Goal: Task Accomplishment & Management: Manage account settings

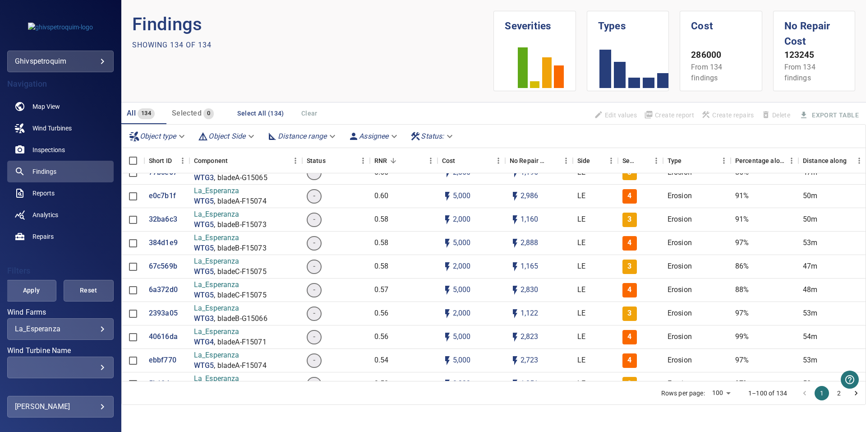
scroll to position [326, 0]
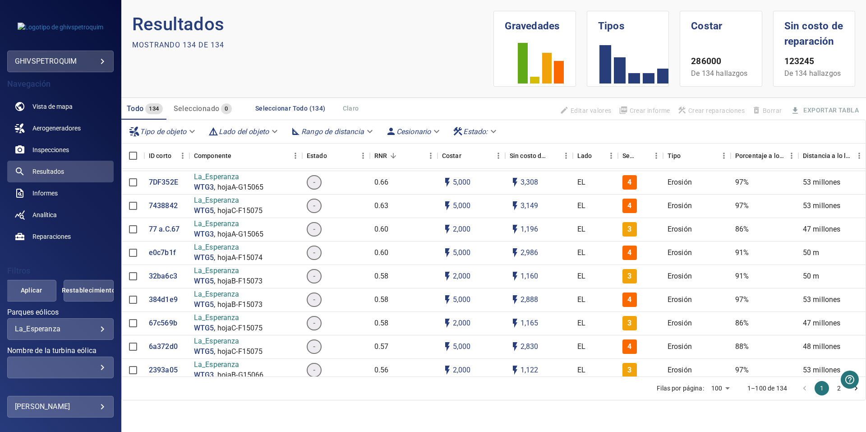
click at [702, 30] on h1 "Costar" at bounding box center [721, 22] width 60 height 23
click at [65, 217] on link "Analítica" at bounding box center [60, 215] width 106 height 22
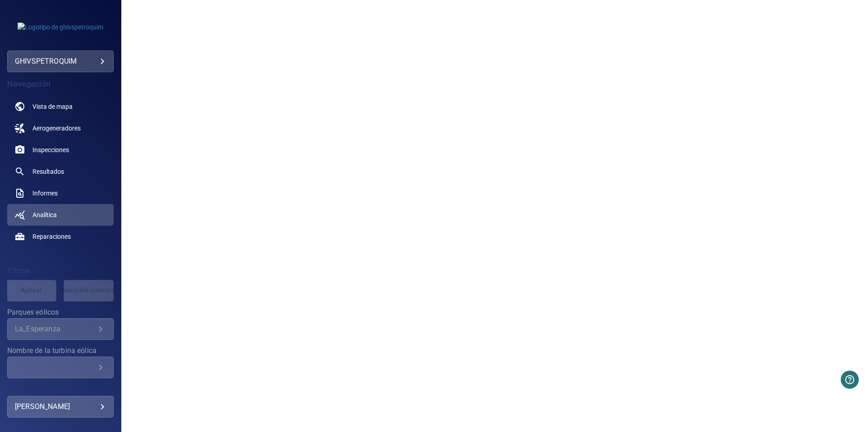
scroll to position [190, 0]
click at [92, 86] on h4 "Navegación" at bounding box center [60, 83] width 106 height 9
click at [61, 240] on span "Reparaciones" at bounding box center [51, 236] width 38 height 9
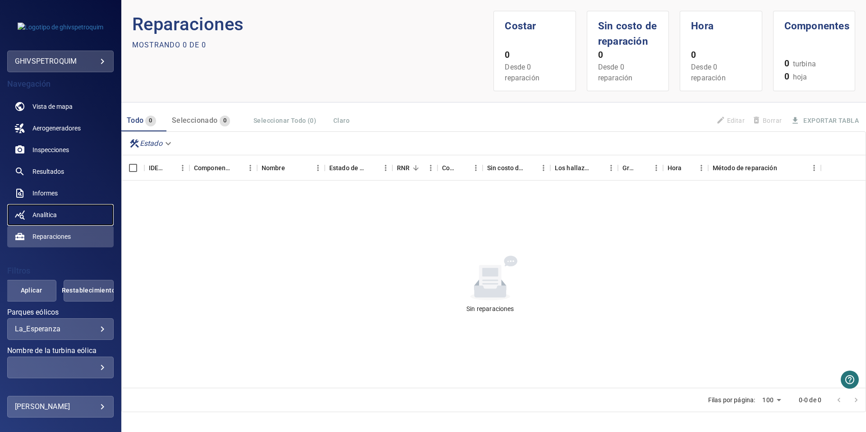
click at [42, 210] on span "Analítica" at bounding box center [44, 214] width 24 height 9
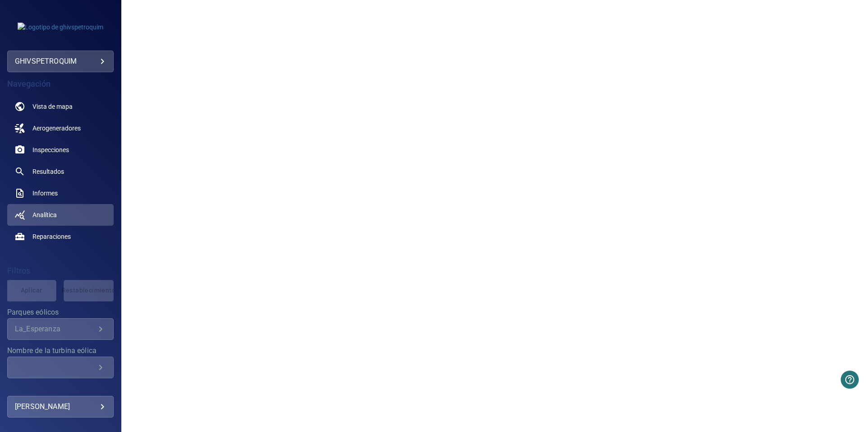
scroll to position [361, 0]
click at [49, 166] on link "Resultados" at bounding box center [60, 172] width 106 height 22
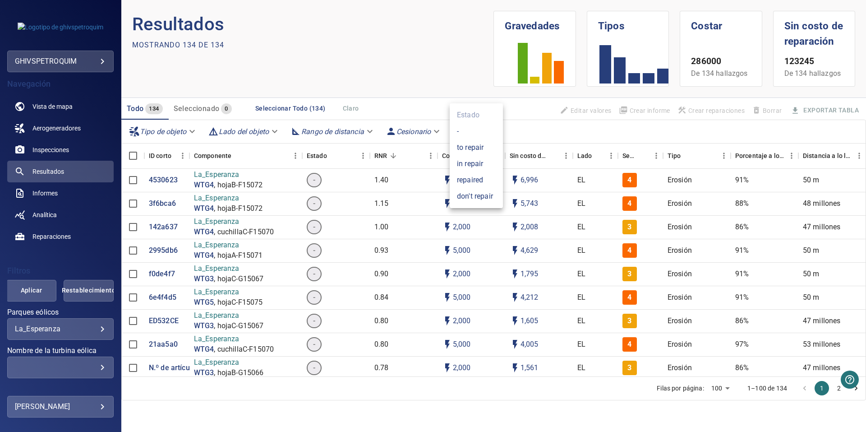
click at [491, 132] on body "**********" at bounding box center [433, 216] width 866 height 432
click at [530, 132] on div at bounding box center [433, 216] width 866 height 432
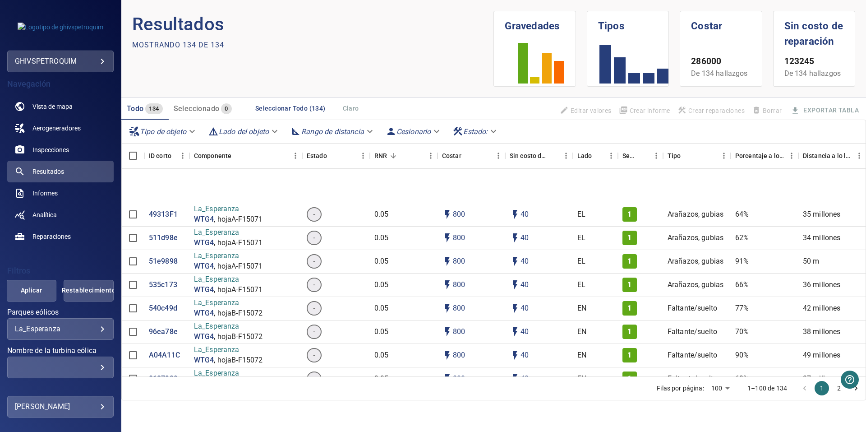
scroll to position [2943, 0]
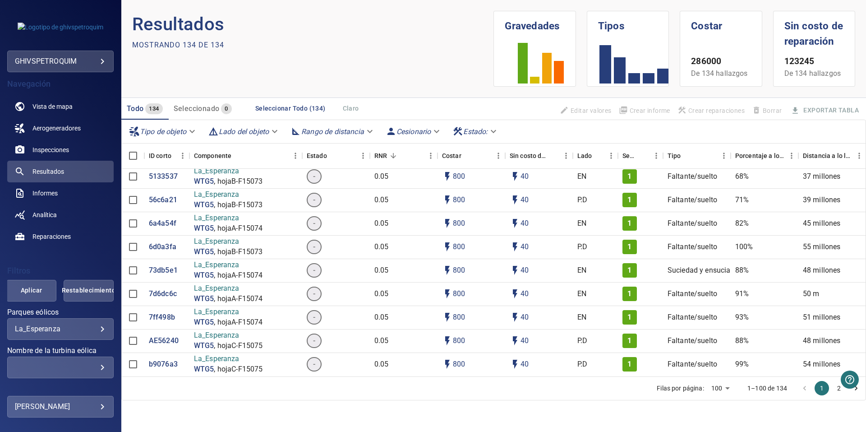
click at [731, 386] on body "**********" at bounding box center [433, 216] width 866 height 432
click at [632, 391] on div at bounding box center [433, 216] width 866 height 432
click at [64, 108] on span "Vista de mapa" at bounding box center [52, 106] width 40 height 9
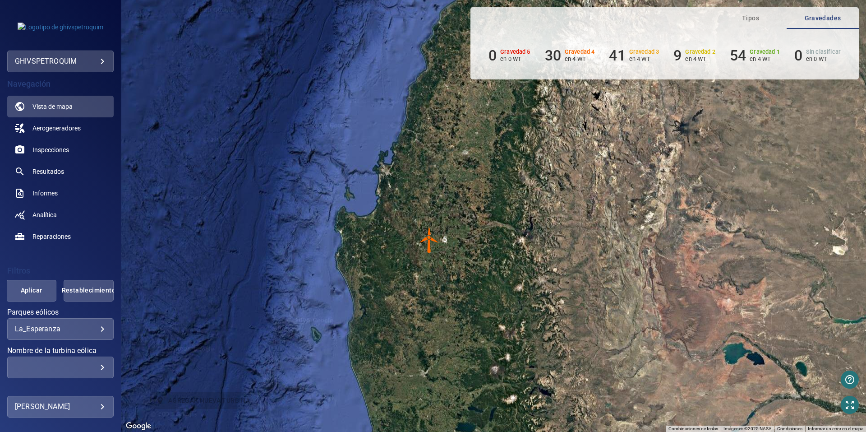
drag, startPoint x: 460, startPoint y: 231, endPoint x: 524, endPoint y: 305, distance: 97.5
click at [538, 309] on div "Para activar la función de arrastrar con el teclado, presiona Alt + Intro. Una …" at bounding box center [493, 216] width 745 height 432
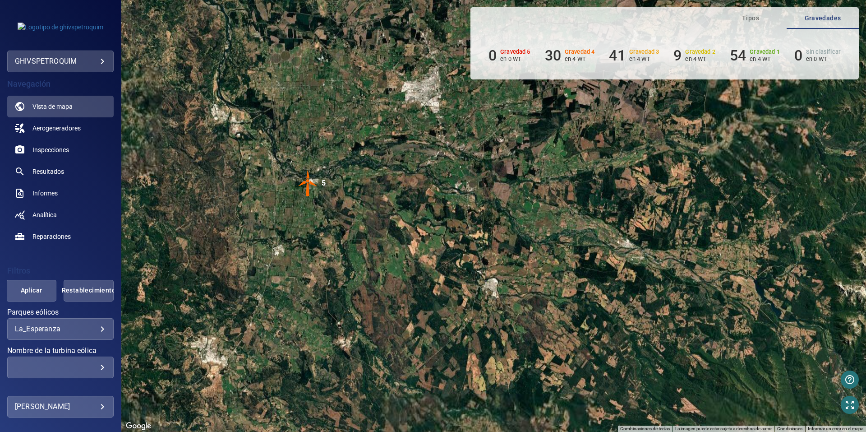
drag, startPoint x: 403, startPoint y: 284, endPoint x: 444, endPoint y: 303, distance: 45.0
click at [446, 305] on div "Para activar la función de arrastrar con el teclado, presiona Alt + Intro. Una …" at bounding box center [493, 216] width 745 height 432
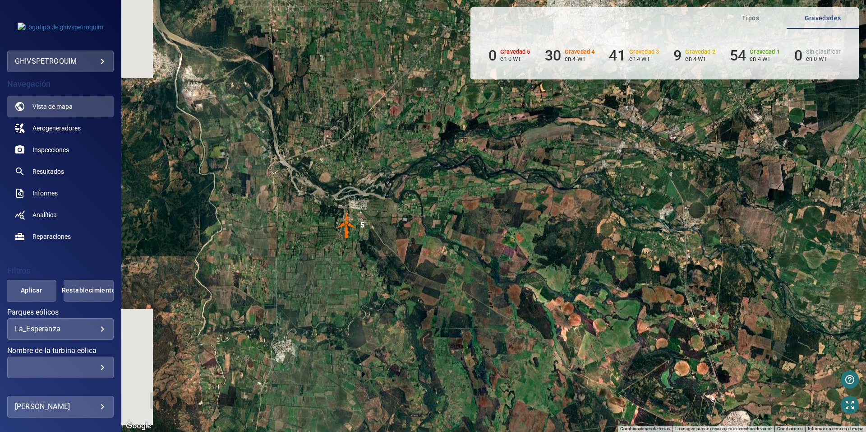
drag, startPoint x: 362, startPoint y: 273, endPoint x: 402, endPoint y: 314, distance: 57.1
click at [402, 314] on div "Para activar la función de arrastrar con el teclado, presiona Alt + Intro. Una …" at bounding box center [493, 216] width 745 height 432
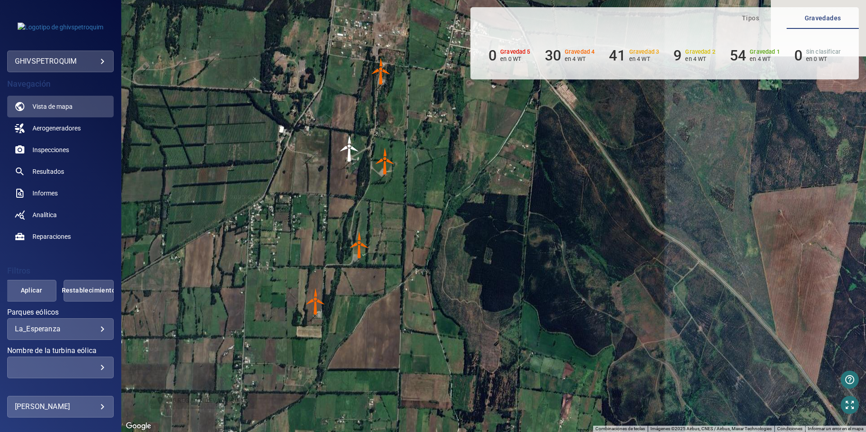
drag, startPoint x: 339, startPoint y: 256, endPoint x: 408, endPoint y: 314, distance: 89.9
click at [416, 344] on div "Para activar la función de arrastrar con el teclado, presiona Alt + Intro. Una …" at bounding box center [493, 216] width 745 height 432
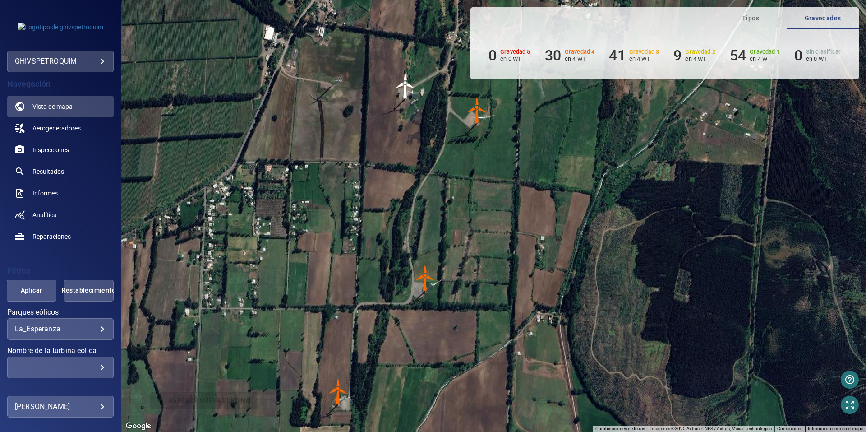
drag, startPoint x: 440, startPoint y: 278, endPoint x: 485, endPoint y: 236, distance: 62.2
click at [487, 236] on div "Para activar la función de arrastrar con el teclado, presiona Alt + Intro. Una …" at bounding box center [493, 216] width 745 height 432
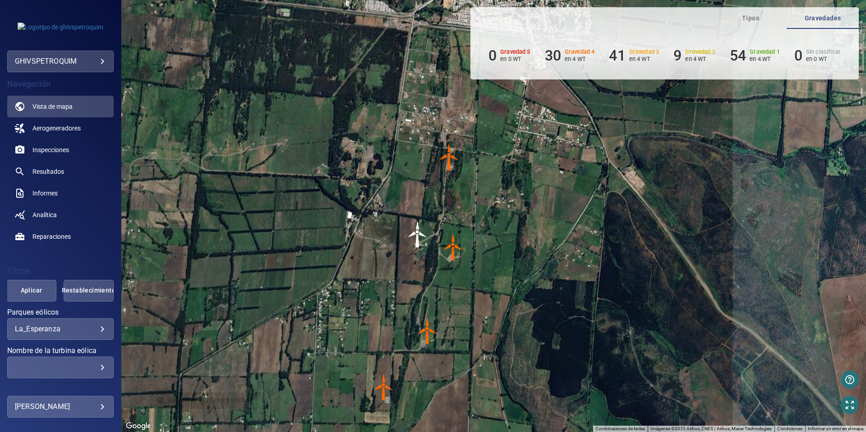
drag, startPoint x: 508, startPoint y: 202, endPoint x: 481, endPoint y: 240, distance: 46.7
click at [481, 283] on div "Para activar la función de arrastrar con el teclado, presiona Alt + Intro. Una …" at bounding box center [493, 216] width 745 height 432
click at [72, 129] on span "Aerogeneradores" at bounding box center [56, 128] width 48 height 9
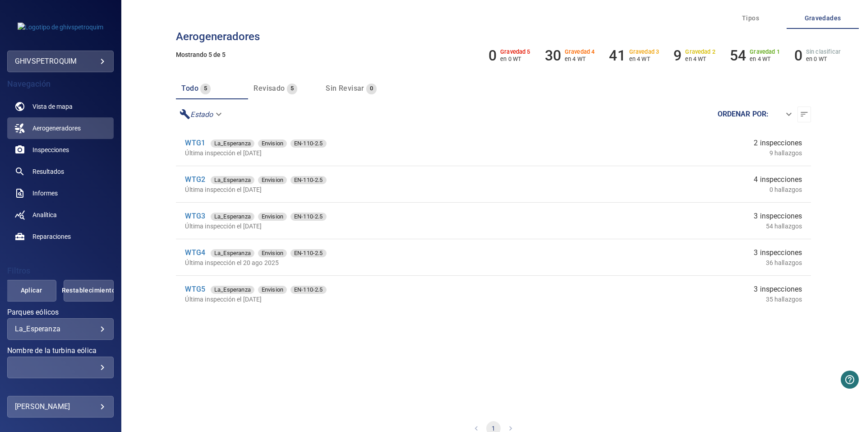
click at [358, 186] on p "Última inspección el [DATE]" at bounding box center [363, 189] width 356 height 9
click at [189, 182] on link "WTG2" at bounding box center [195, 179] width 20 height 9
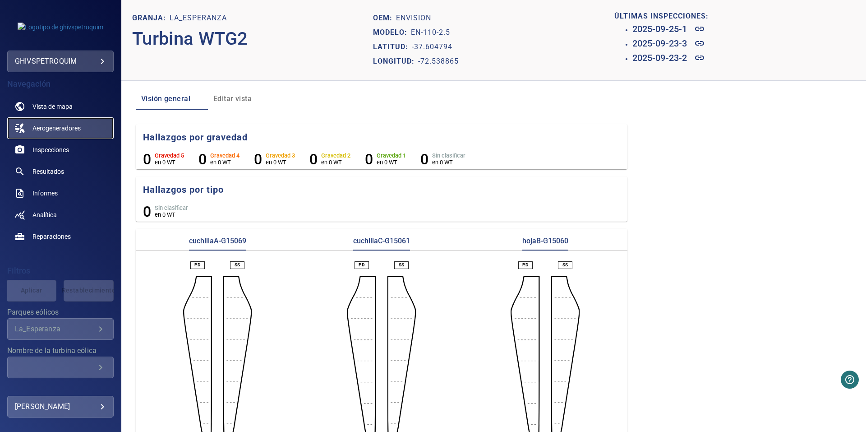
click at [72, 121] on link "Aerogeneradores" at bounding box center [60, 128] width 106 height 22
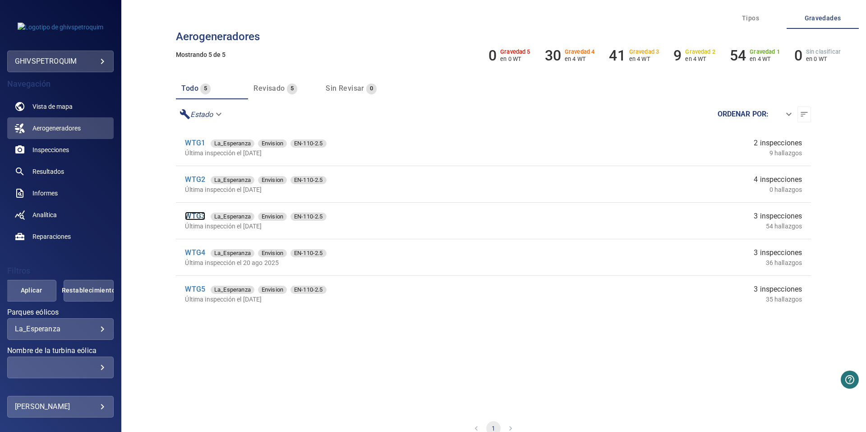
click at [196, 219] on link "WTG3" at bounding box center [195, 216] width 20 height 9
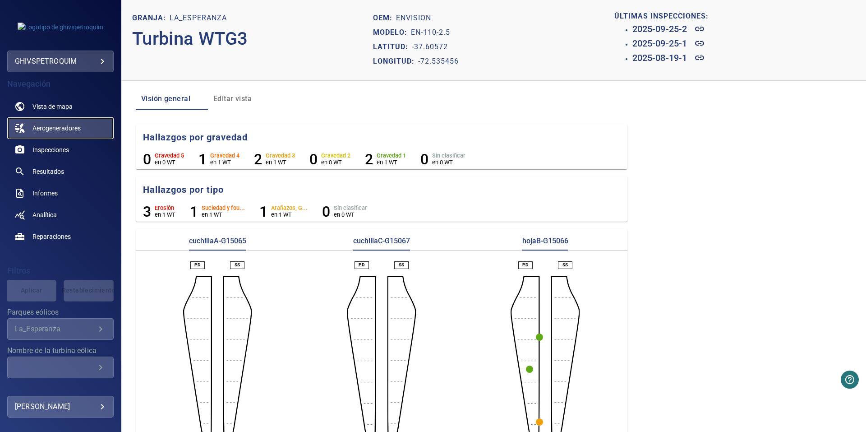
click at [70, 129] on span "Aerogeneradores" at bounding box center [56, 128] width 48 height 9
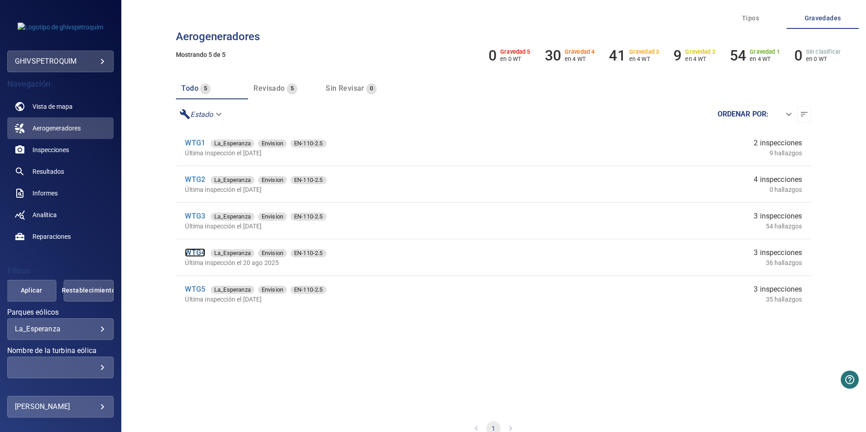
click at [203, 253] on link "WTG4" at bounding box center [195, 252] width 20 height 9
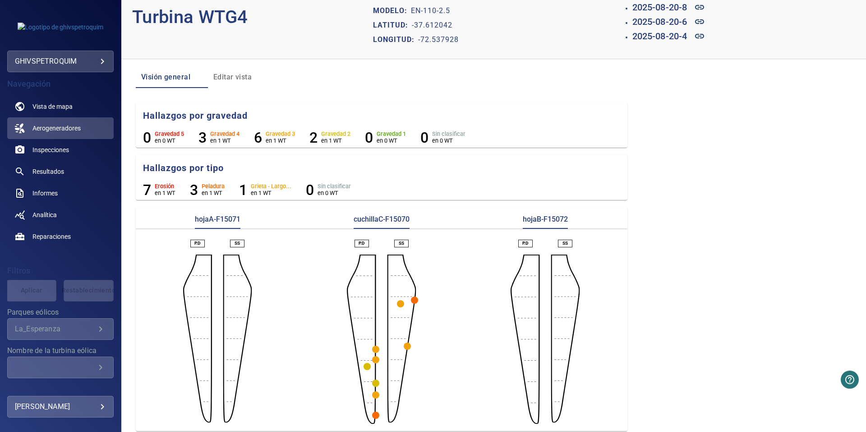
scroll to position [28, 0]
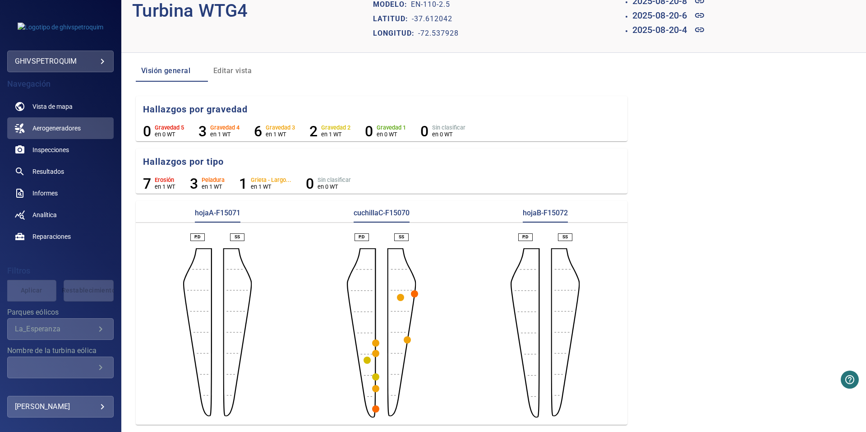
click at [555, 216] on p "hojaB-F15072" at bounding box center [545, 215] width 45 height 14
click at [227, 72] on span "Editar vista" at bounding box center [243, 71] width 61 height 13
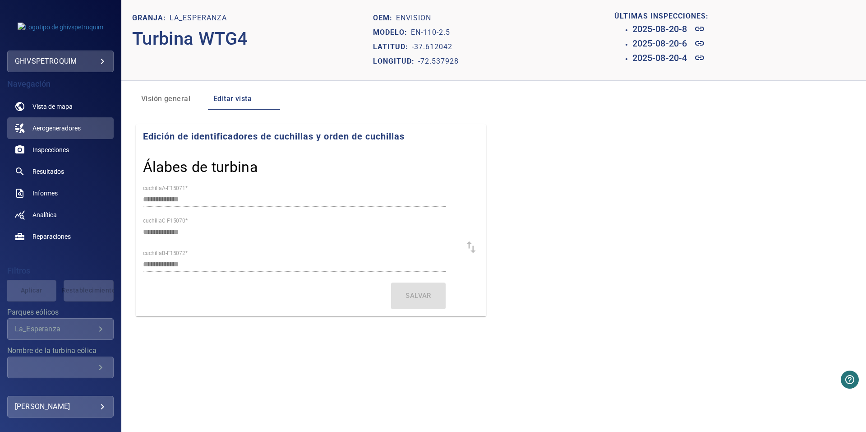
click at [179, 96] on span "Visión general" at bounding box center [171, 98] width 61 height 13
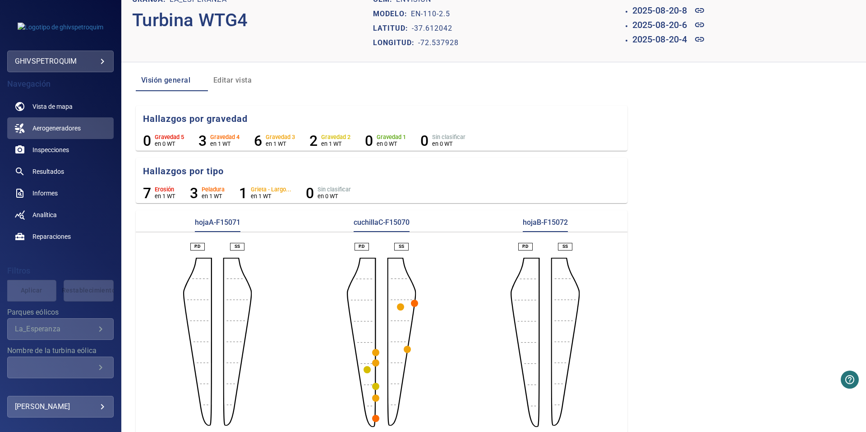
scroll to position [28, 0]
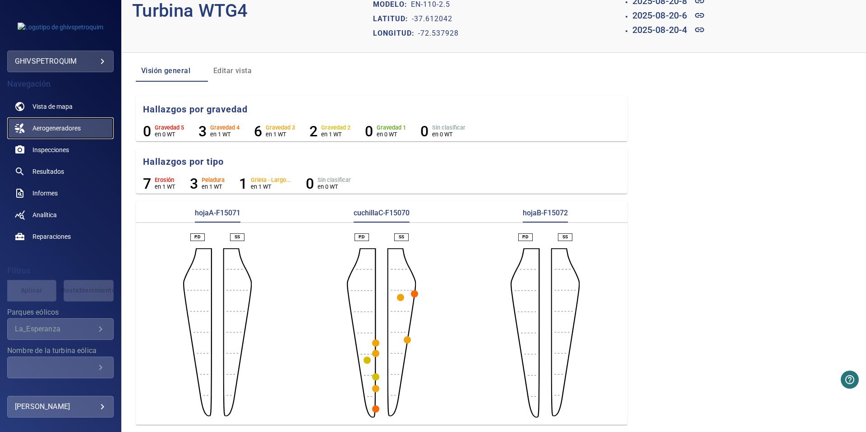
click at [57, 125] on span "Aerogeneradores" at bounding box center [56, 128] width 48 height 9
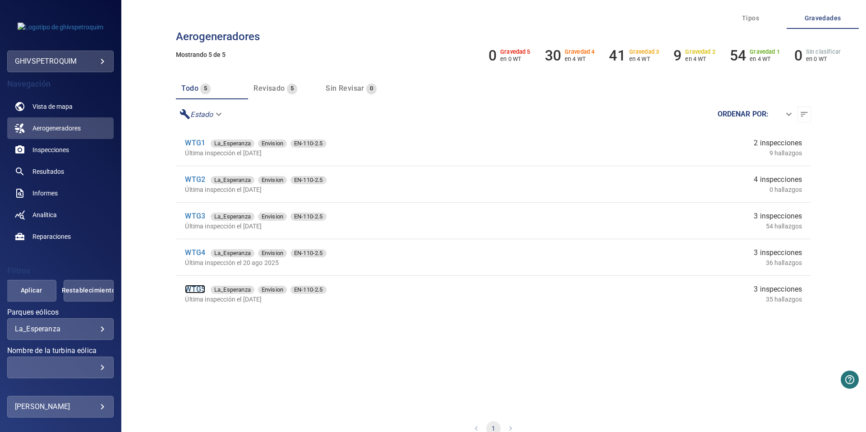
click at [200, 291] on link "WTG5" at bounding box center [195, 289] width 20 height 9
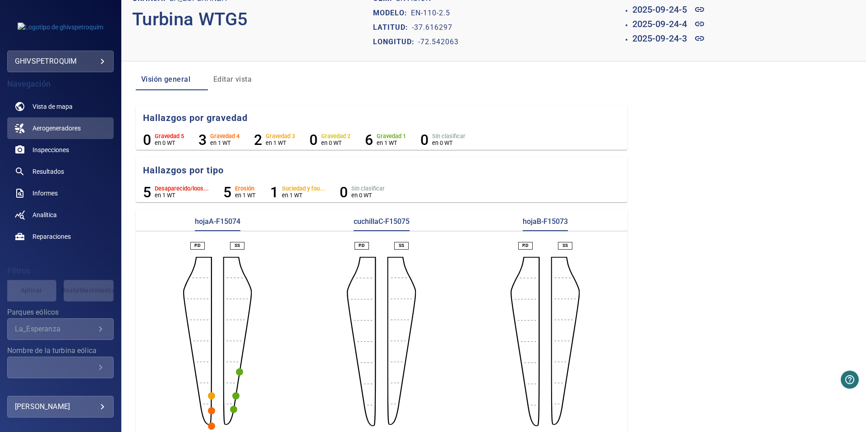
scroll to position [28, 0]
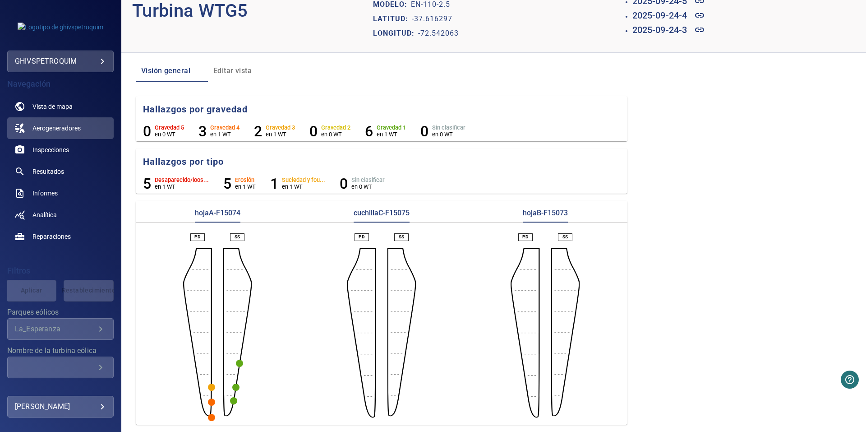
click at [236, 389] on circle "button" at bounding box center [235, 387] width 7 height 7
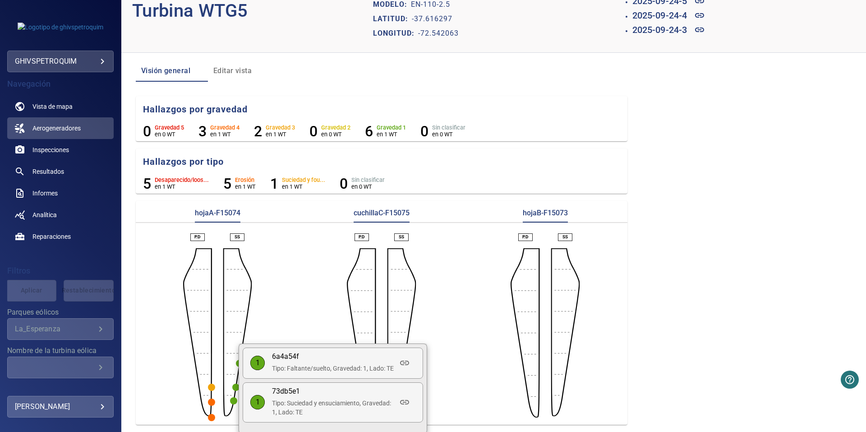
click at [270, 312] on div at bounding box center [433, 216] width 866 height 432
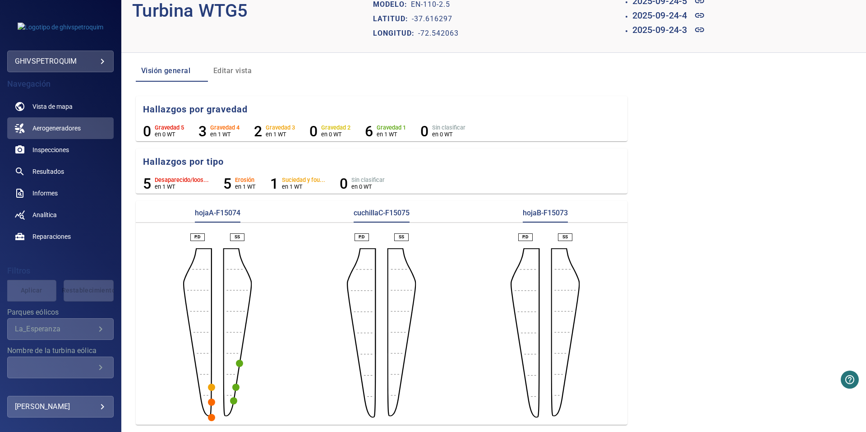
click at [237, 366] on circle "button" at bounding box center [239, 363] width 7 height 7
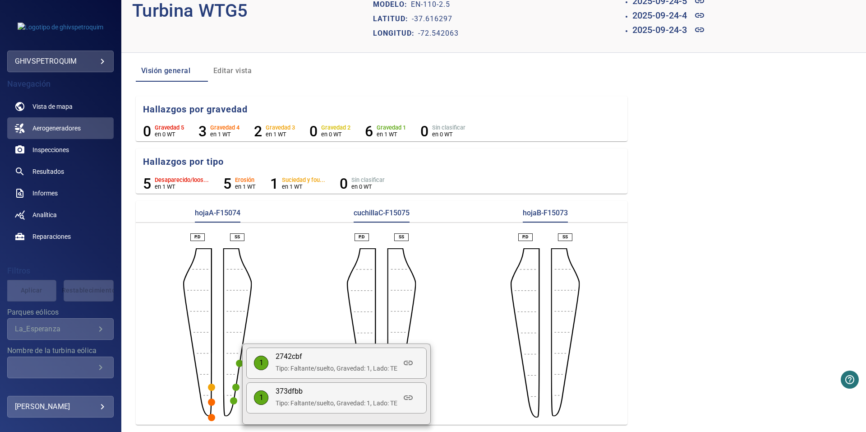
click at [262, 328] on div at bounding box center [433, 216] width 866 height 432
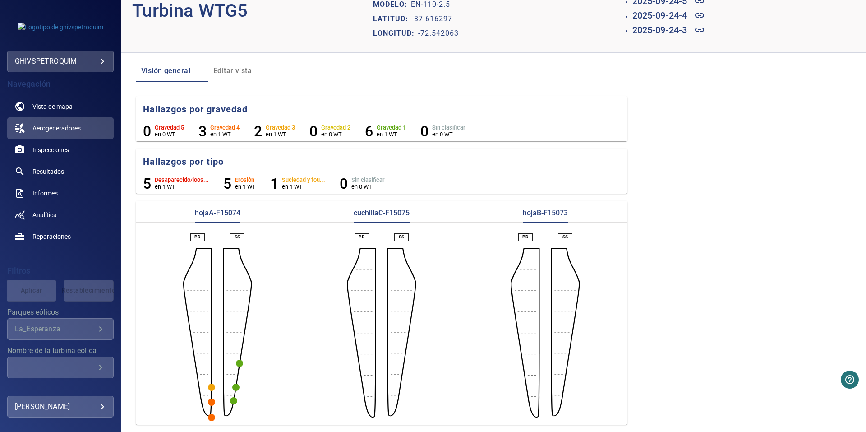
click at [211, 388] on circle "button" at bounding box center [211, 387] width 7 height 7
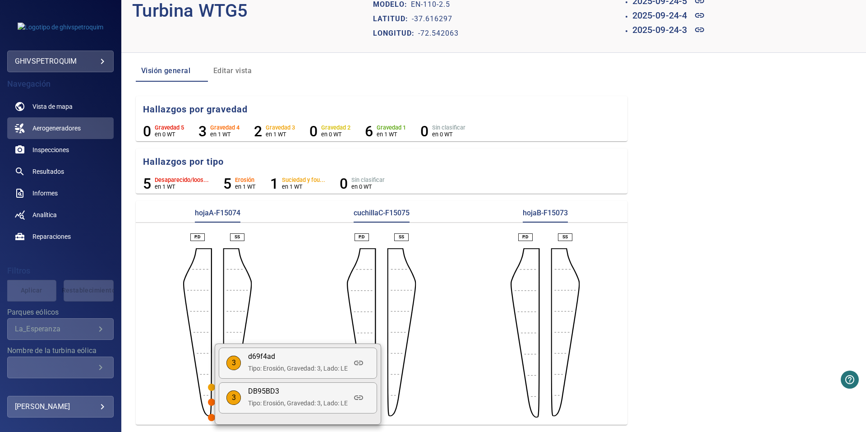
click at [279, 322] on div at bounding box center [433, 216] width 866 height 432
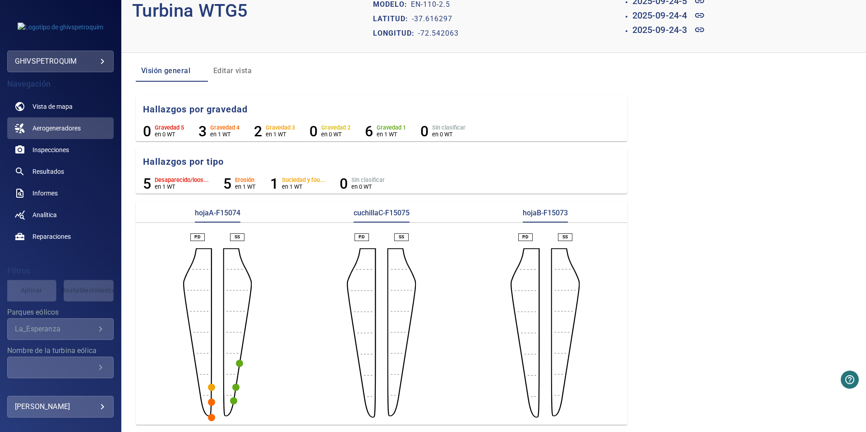
click at [365, 291] on aside at bounding box center [361, 332] width 29 height 169
click at [365, 326] on aside at bounding box center [361, 332] width 29 height 169
click at [545, 297] on div "P.D SS" at bounding box center [545, 325] width 164 height 184
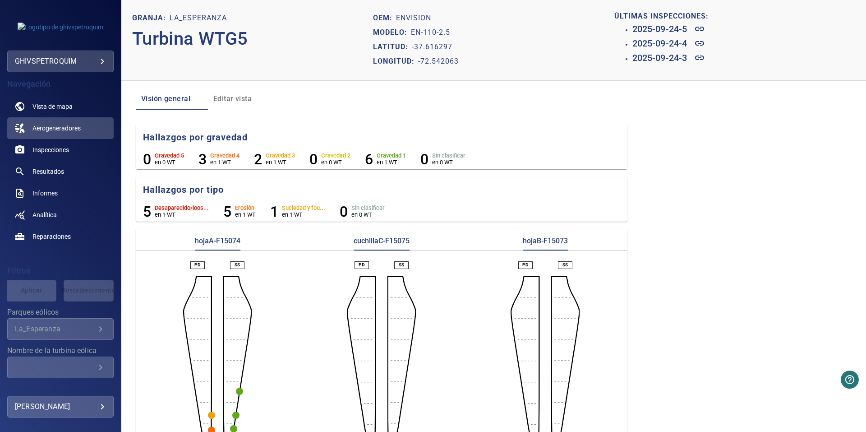
click at [227, 102] on span "Editar vista" at bounding box center [243, 98] width 61 height 13
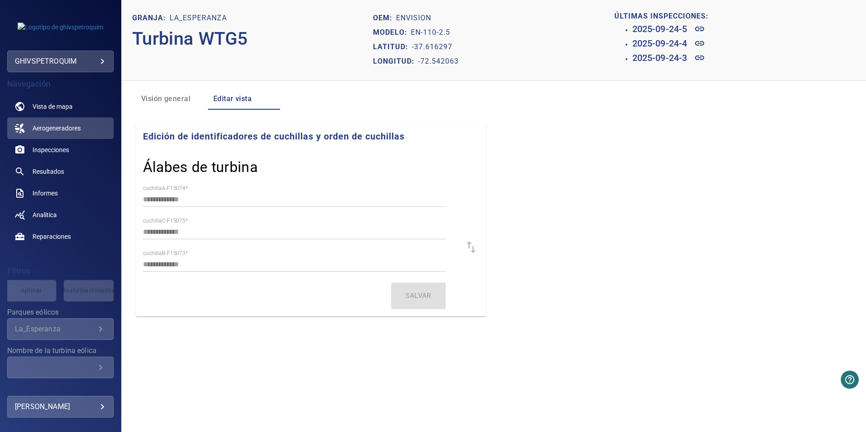
click at [171, 190] on label "cuchillaA-F15074 *" at bounding box center [165, 188] width 45 height 5
click at [175, 99] on span "Visión general" at bounding box center [171, 98] width 61 height 13
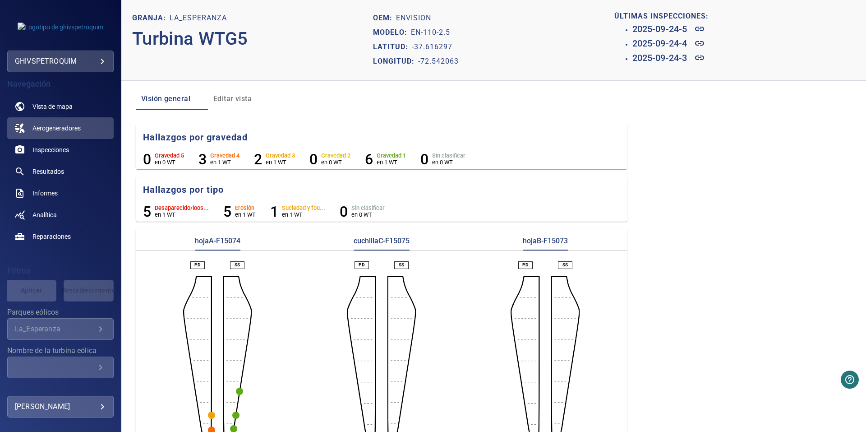
scroll to position [28, 0]
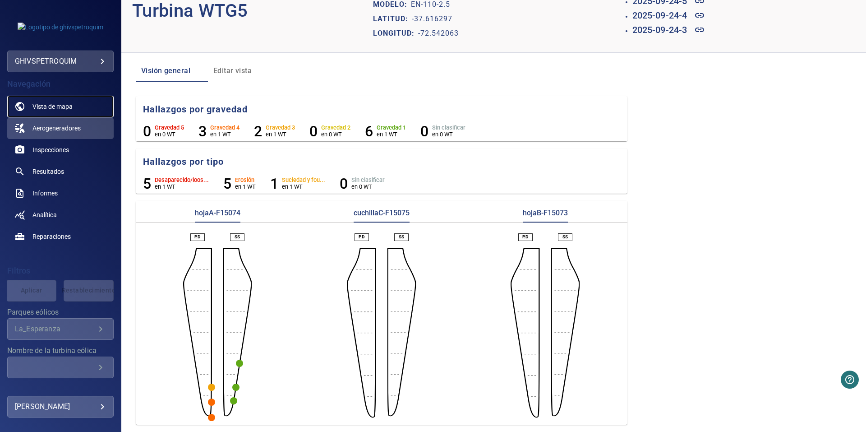
click at [58, 111] on link "Vista de mapa" at bounding box center [60, 107] width 106 height 22
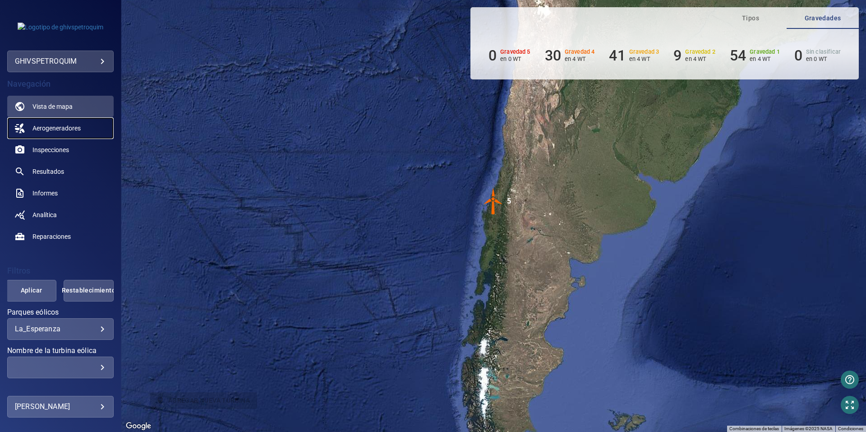
click at [66, 130] on span "Aerogeneradores" at bounding box center [56, 128] width 48 height 9
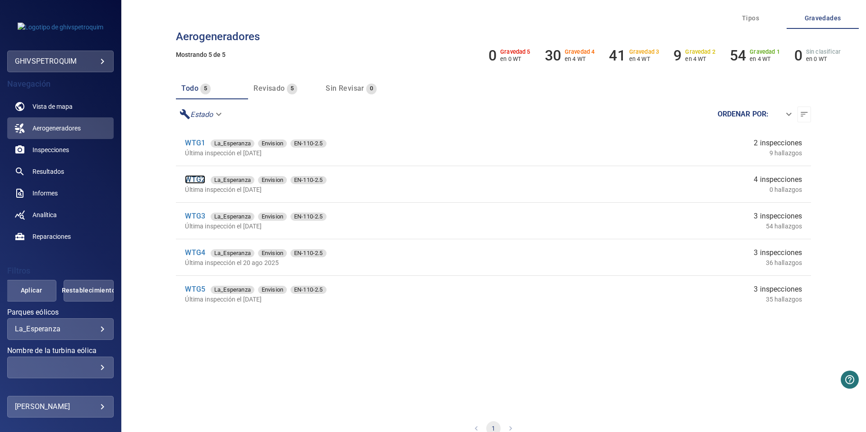
click at [198, 179] on link "WTG2" at bounding box center [195, 179] width 20 height 9
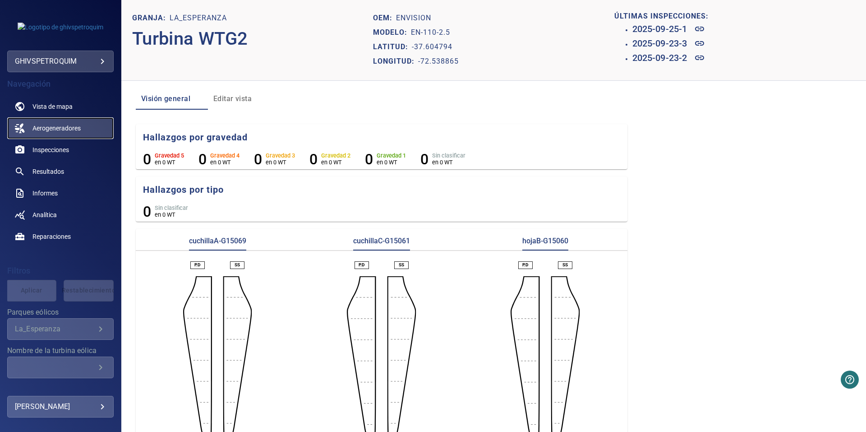
click at [59, 130] on span "Aerogeneradores" at bounding box center [56, 128] width 48 height 9
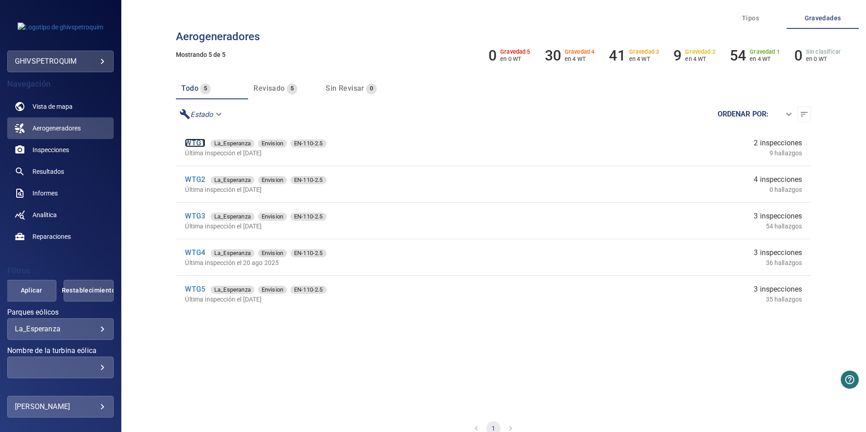
click at [199, 146] on link "WTG1" at bounding box center [195, 143] width 20 height 9
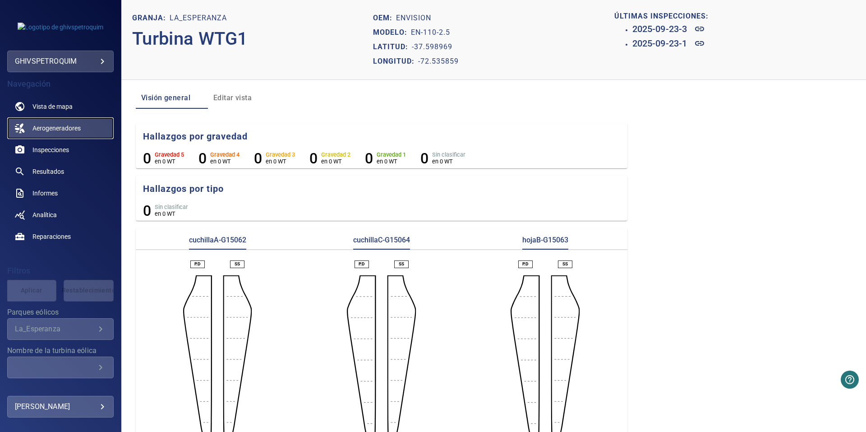
click at [61, 131] on span "Aerogeneradores" at bounding box center [56, 128] width 48 height 9
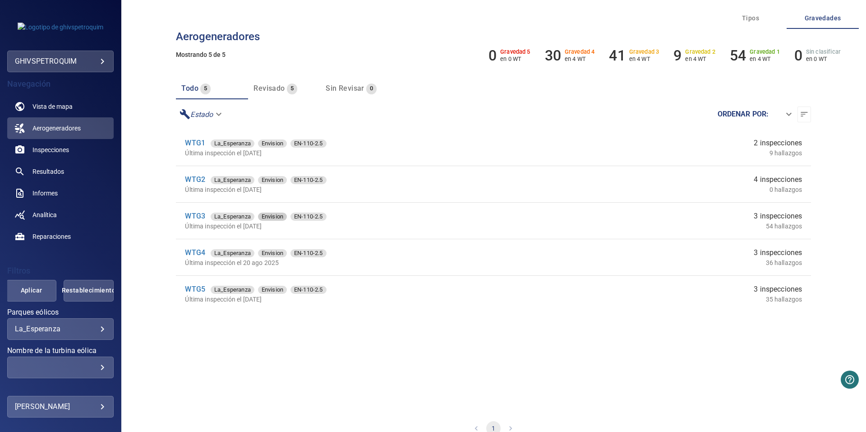
click at [281, 217] on span "Envision" at bounding box center [272, 216] width 29 height 9
click at [226, 214] on span "La_Esperanza" at bounding box center [233, 216] width 44 height 9
click at [200, 217] on link "WTG3" at bounding box center [195, 216] width 20 height 9
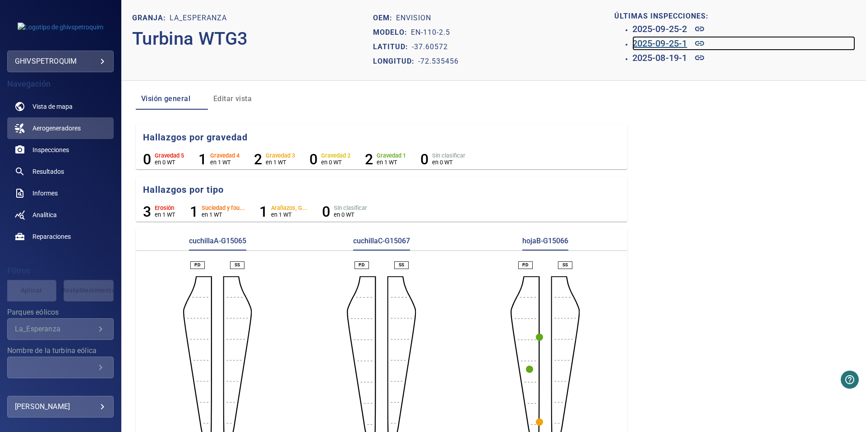
click at [638, 42] on h6 "2025-09-25-1" at bounding box center [660, 43] width 55 height 14
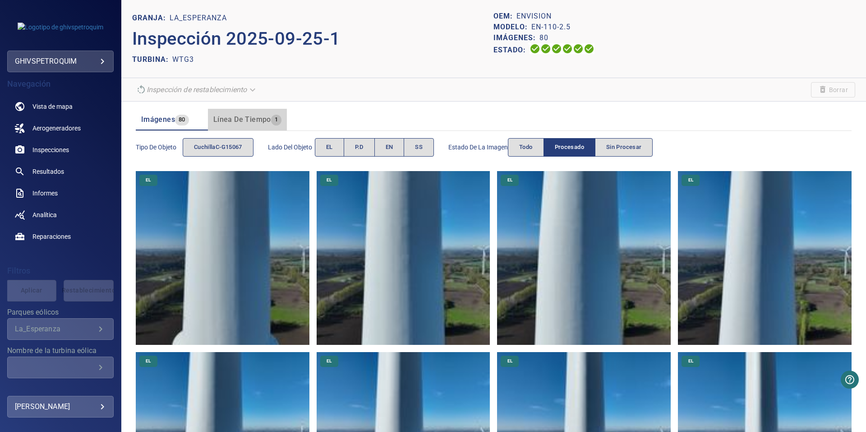
click at [217, 116] on span "Línea de tiempo" at bounding box center [242, 119] width 58 height 9
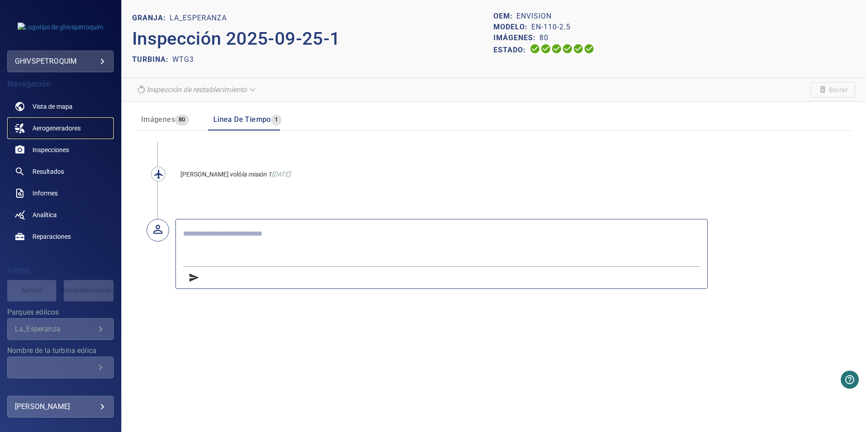
click at [66, 129] on span "Aerogeneradores" at bounding box center [56, 128] width 48 height 9
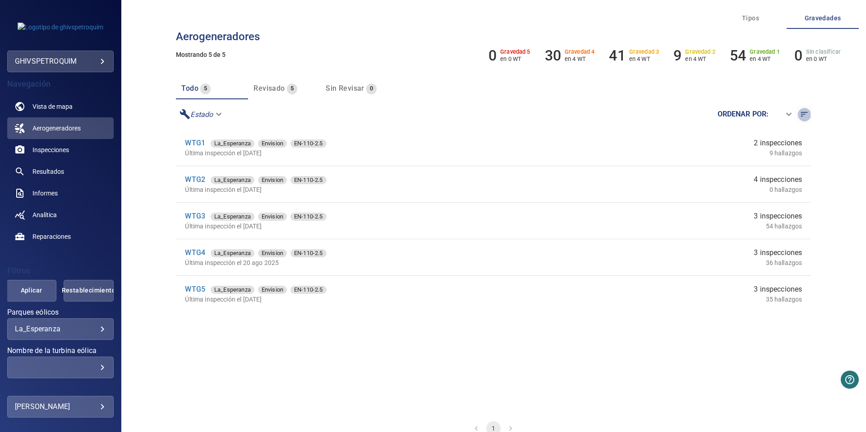
click at [799, 120] on button "button" at bounding box center [805, 114] width 14 height 16
click at [276, 91] on span "Revisado" at bounding box center [269, 88] width 31 height 9
click at [183, 94] on div "todo 5" at bounding box center [195, 88] width 29 height 13
click at [742, 58] on h6 "54" at bounding box center [738, 55] width 16 height 17
click at [679, 56] on h6 "9" at bounding box center [678, 55] width 8 height 17
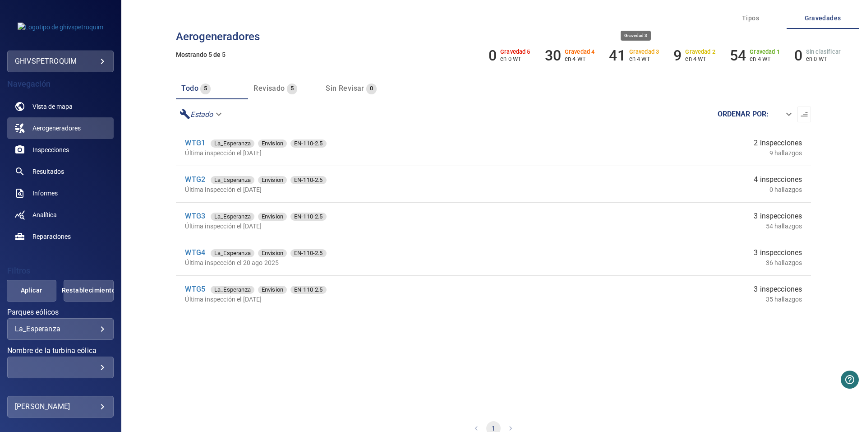
click at [619, 56] on h6 "41" at bounding box center [617, 55] width 16 height 17
click at [758, 17] on span "Tipos" at bounding box center [750, 18] width 61 height 11
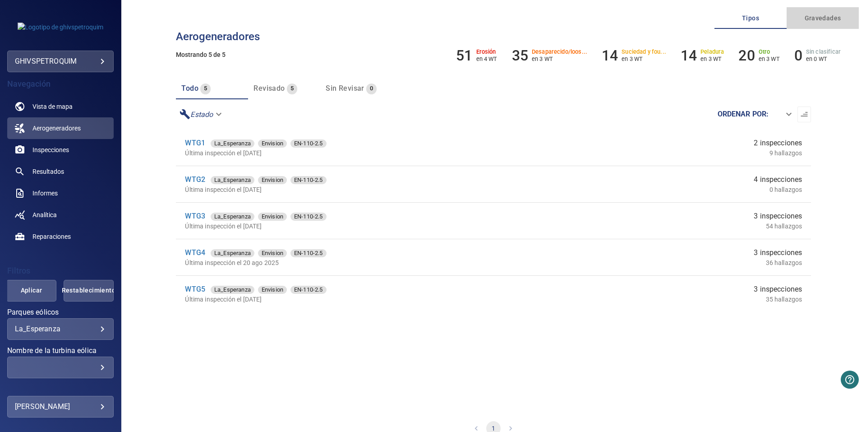
click at [825, 15] on span "Gravedades" at bounding box center [822, 18] width 61 height 11
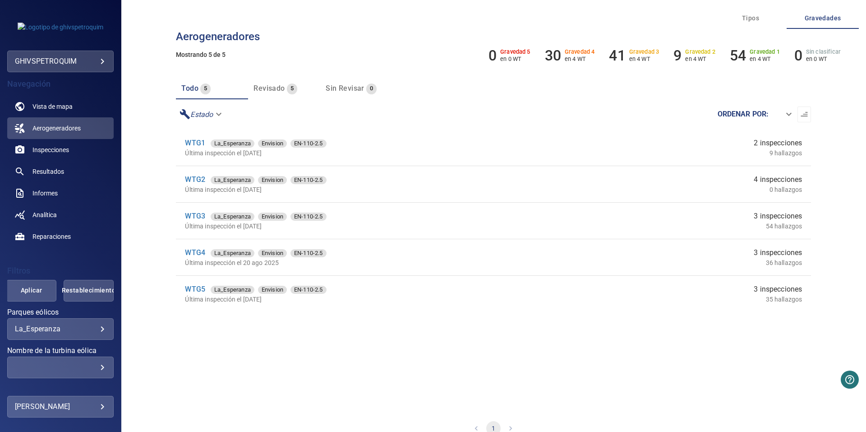
click at [750, 23] on span "Tipos" at bounding box center [750, 18] width 61 height 11
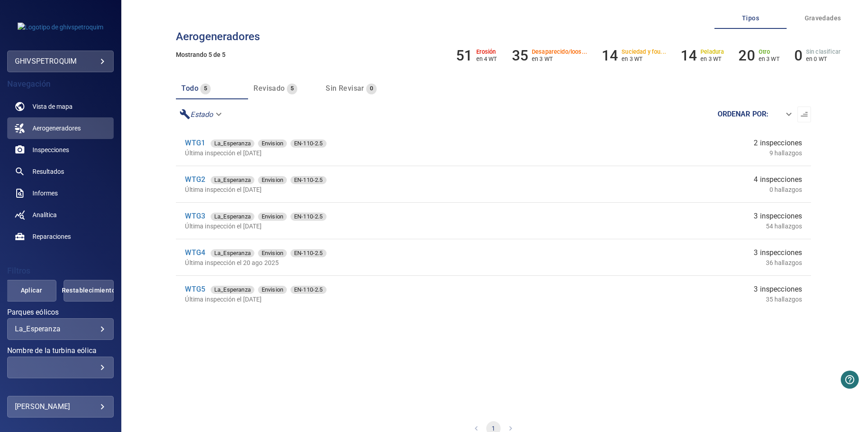
click at [813, 21] on span "Gravedades" at bounding box center [822, 18] width 61 height 11
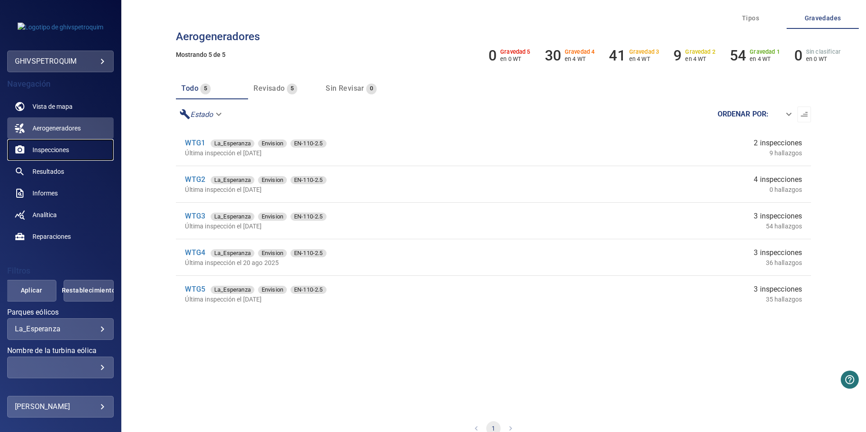
click at [66, 149] on span "Inspecciones" at bounding box center [50, 149] width 37 height 9
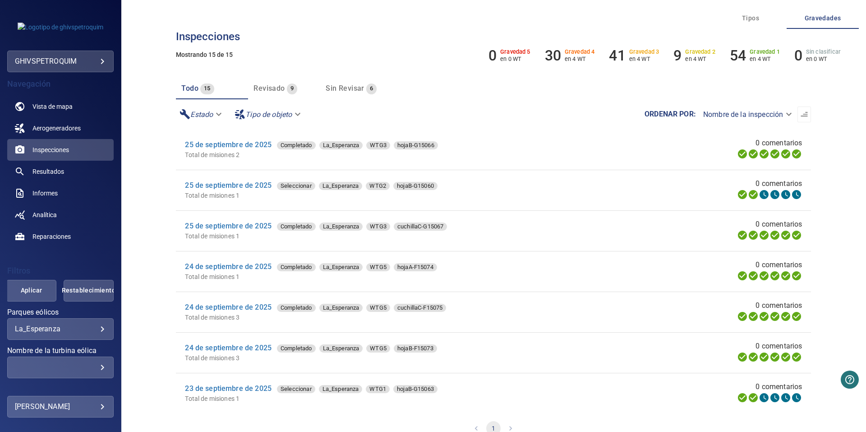
click at [757, 12] on button "Tipos" at bounding box center [751, 18] width 72 height 22
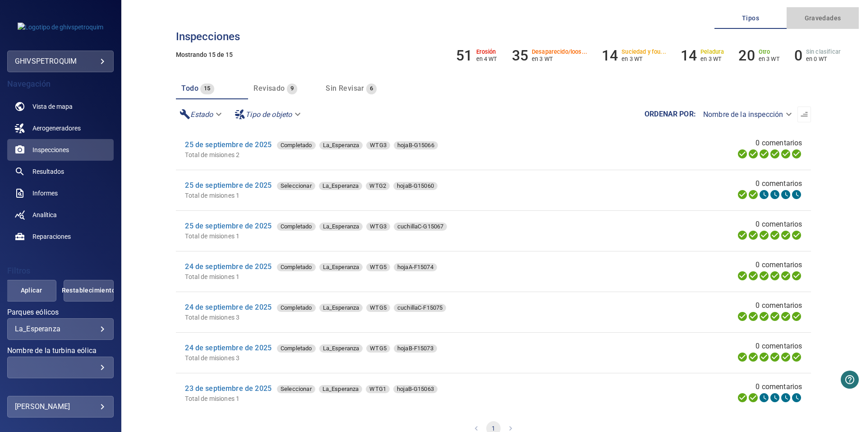
click at [827, 18] on span "Gravedades" at bounding box center [822, 18] width 61 height 11
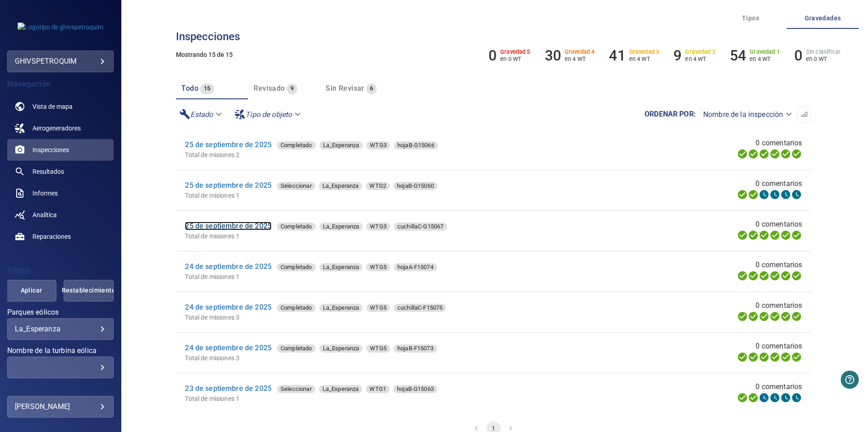
click at [259, 229] on link "25 de septiembre de 2025" at bounding box center [228, 226] width 87 height 9
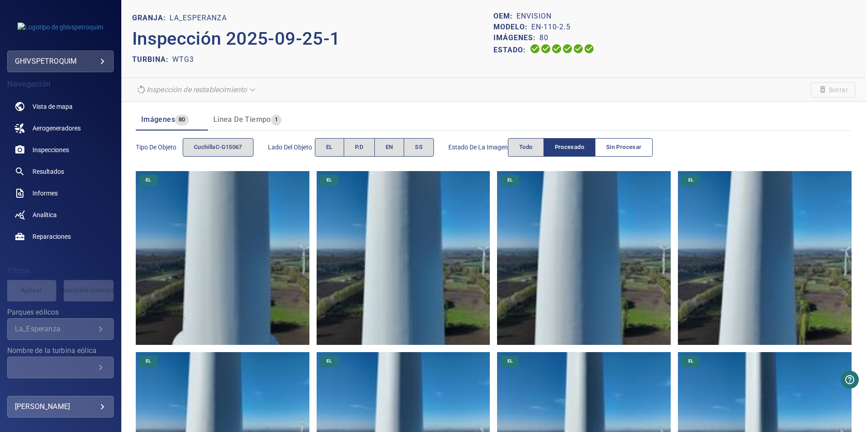
click at [629, 150] on span "Sin procesar" at bounding box center [623, 147] width 35 height 10
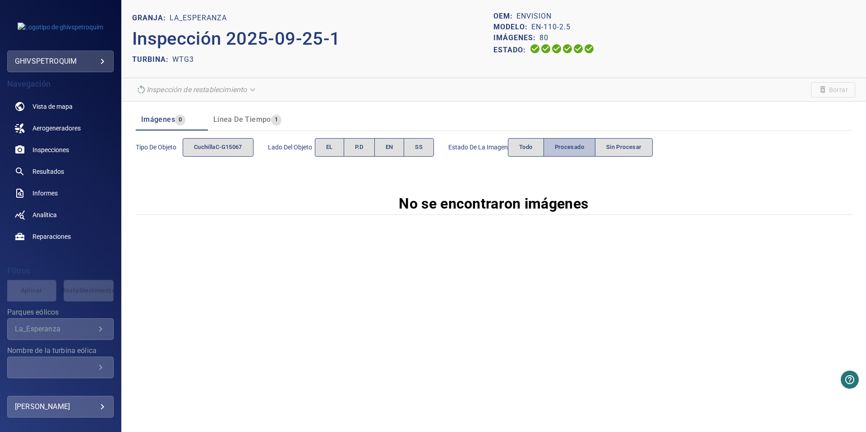
click at [573, 147] on span "Procesado" at bounding box center [569, 147] width 29 height 10
click at [537, 148] on button "Todo" at bounding box center [526, 147] width 36 height 18
click at [207, 148] on span "cuchillaC-G15067" at bounding box center [218, 147] width 48 height 10
click at [239, 124] on div "Línea de tiempo 1" at bounding box center [247, 119] width 68 height 13
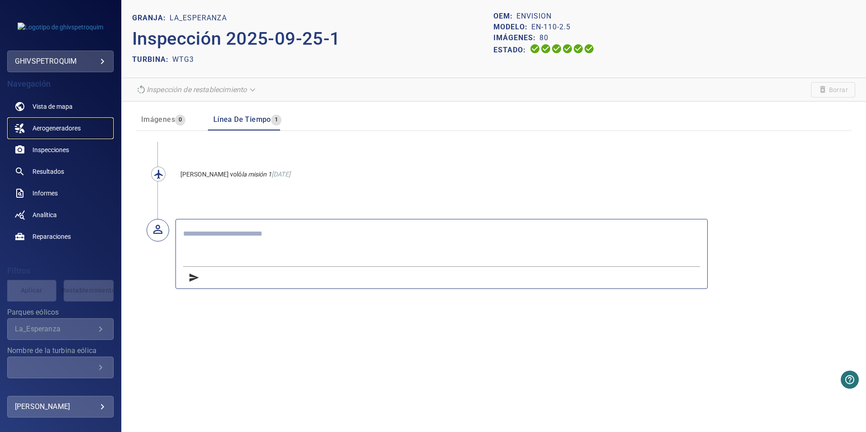
click at [69, 130] on span "Aerogeneradores" at bounding box center [56, 128] width 48 height 9
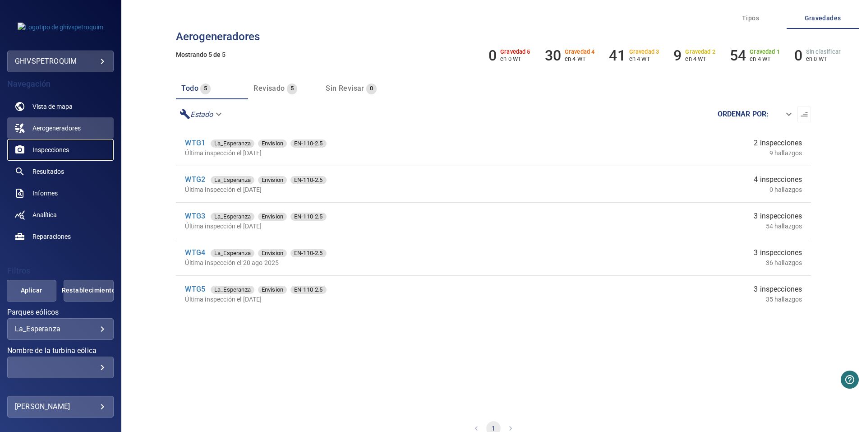
click at [71, 146] on link "Inspecciones" at bounding box center [60, 150] width 106 height 22
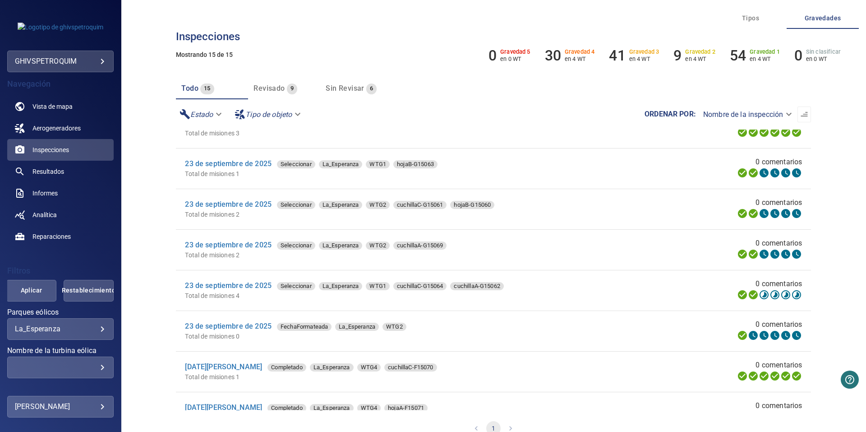
scroll to position [271, 0]
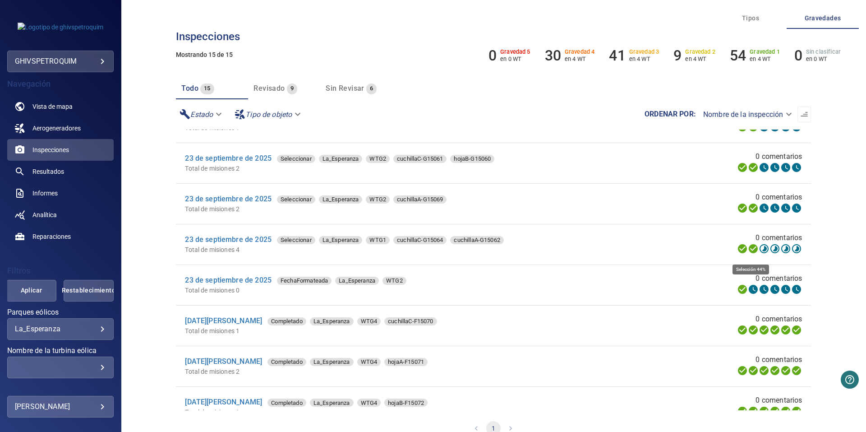
click at [760, 253] on icon at bounding box center [764, 248] width 9 height 9
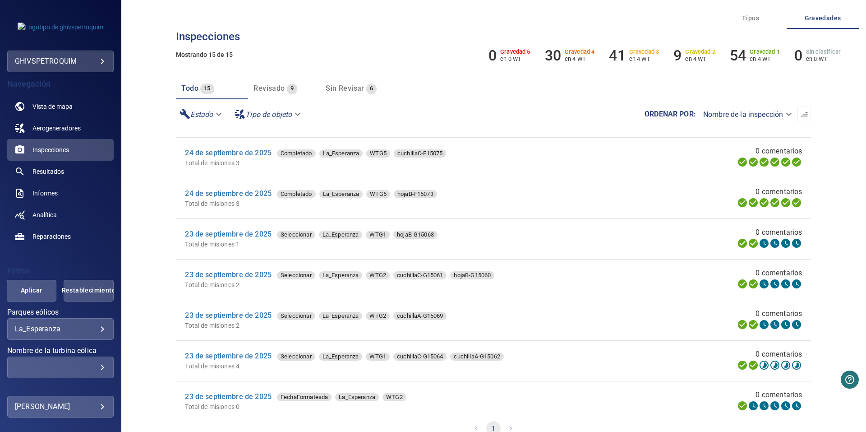
scroll to position [0, 0]
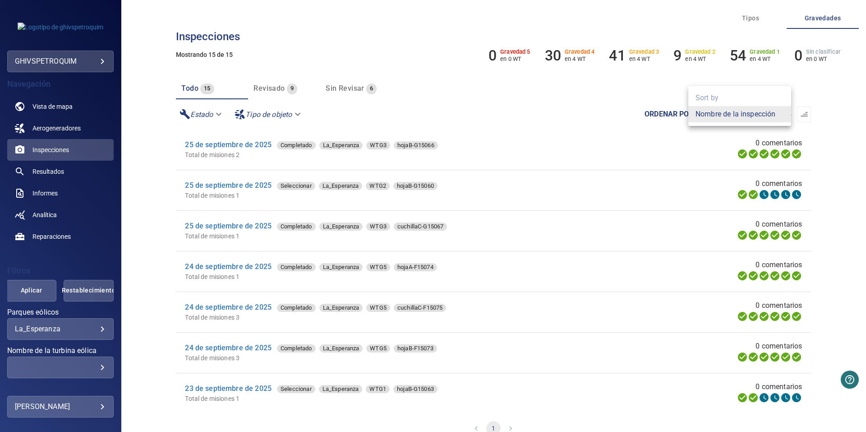
click at [780, 118] on body "**********" at bounding box center [433, 216] width 866 height 432
click at [612, 134] on div at bounding box center [433, 216] width 866 height 432
click at [337, 90] on span "Sin revisar" at bounding box center [345, 88] width 38 height 9
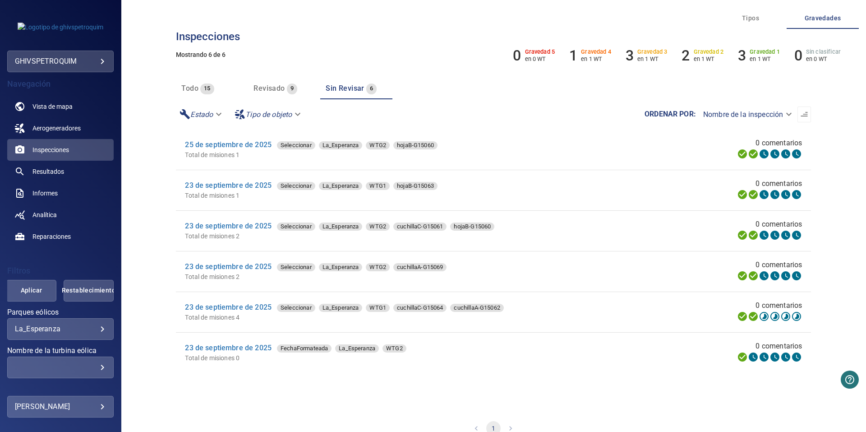
click at [275, 86] on span "Revisado" at bounding box center [269, 88] width 31 height 9
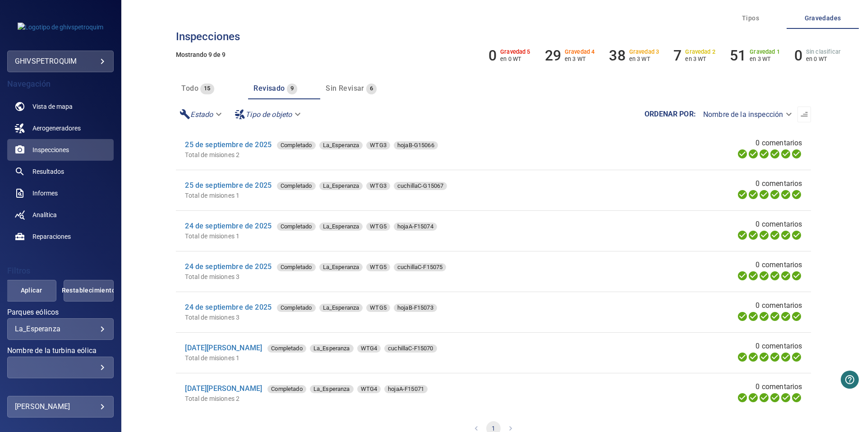
click at [185, 92] on span "Todo" at bounding box center [189, 88] width 17 height 9
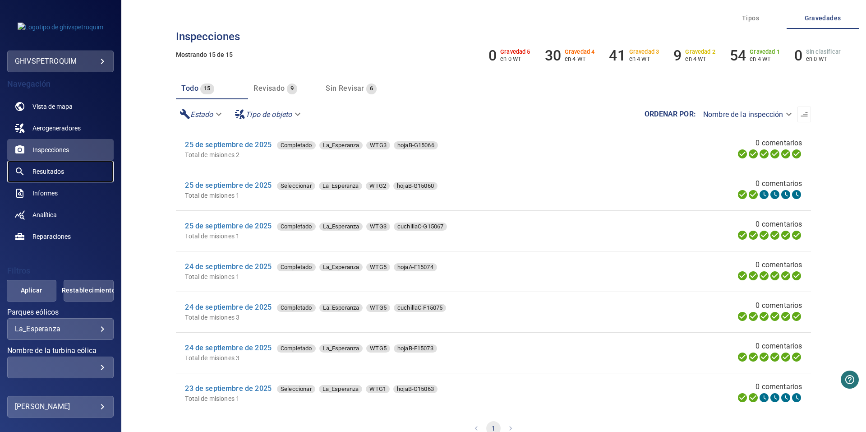
click at [76, 168] on link "Resultados" at bounding box center [60, 172] width 106 height 22
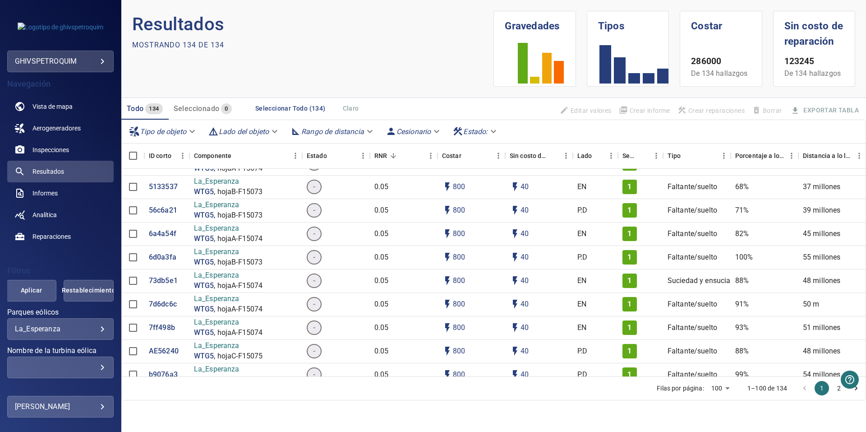
scroll to position [2943, 0]
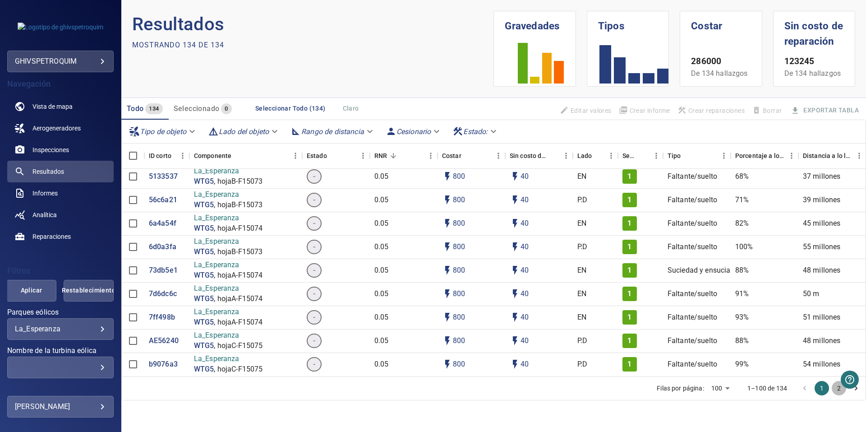
click at [839, 388] on font "2" at bounding box center [839, 388] width 4 height 9
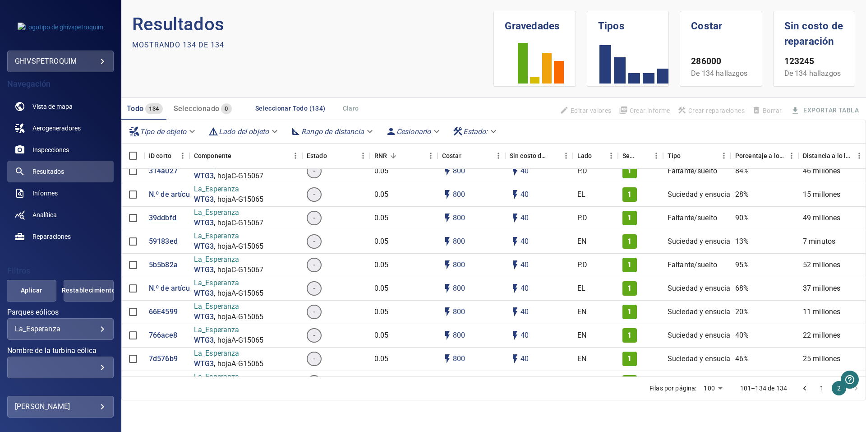
scroll to position [2041, 0]
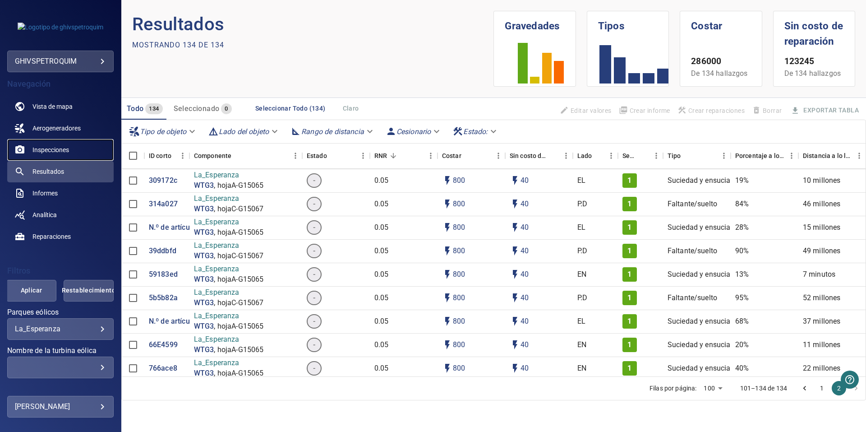
click at [61, 147] on span "Inspecciones" at bounding box center [50, 149] width 37 height 9
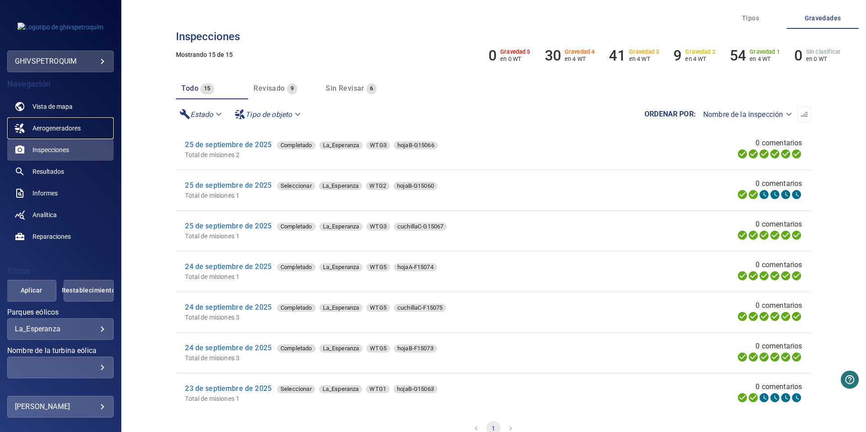
click at [63, 129] on span "Aerogeneradores" at bounding box center [56, 128] width 48 height 9
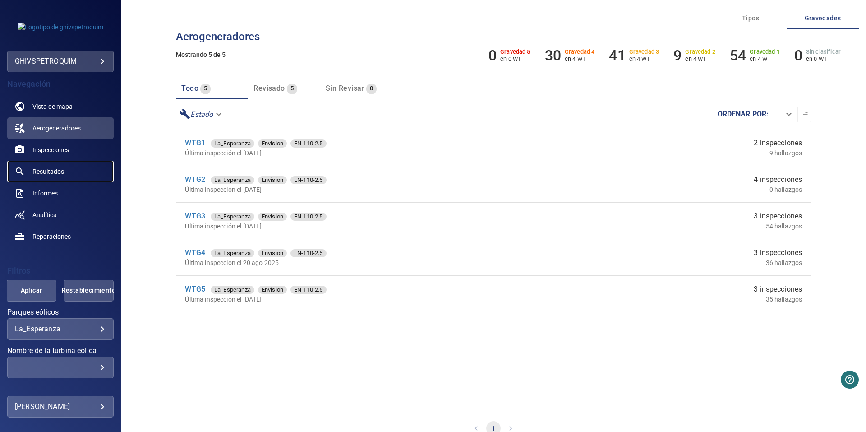
click at [75, 175] on link "Resultados" at bounding box center [60, 172] width 106 height 22
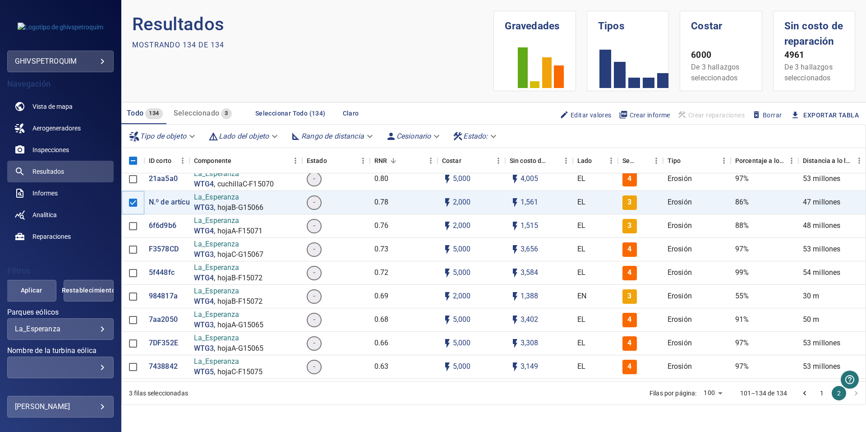
scroll to position [180, 0]
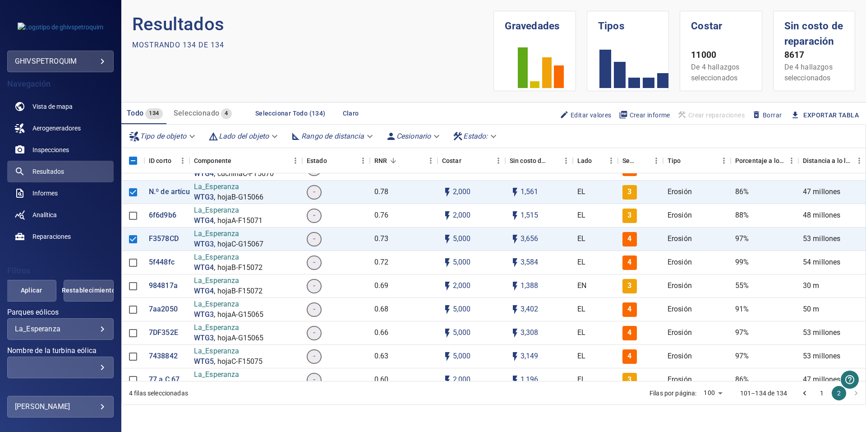
click at [277, 137] on body "**********" at bounding box center [433, 216] width 866 height 432
click at [378, 119] on div at bounding box center [433, 216] width 866 height 432
click at [238, 161] on icon "Ordenar" at bounding box center [238, 161] width 8 height 8
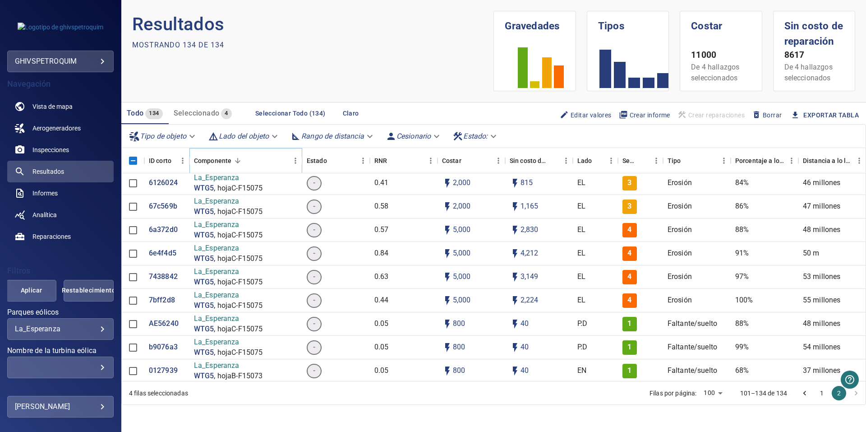
scroll to position [45, 0]
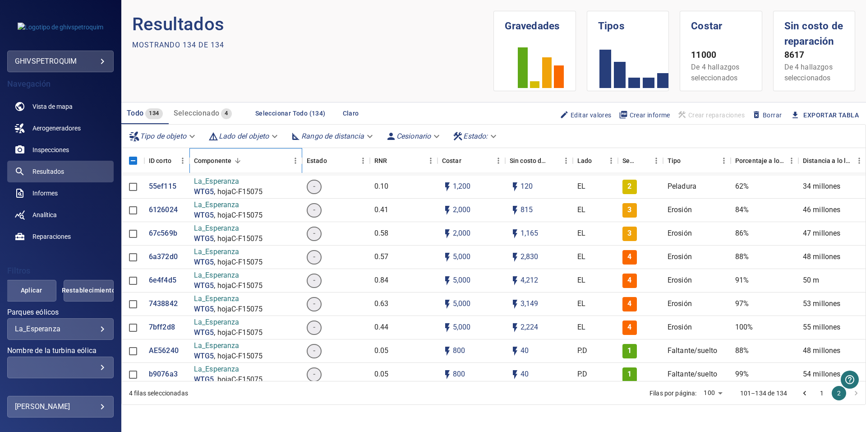
click at [238, 153] on div "Componente" at bounding box center [241, 160] width 95 height 25
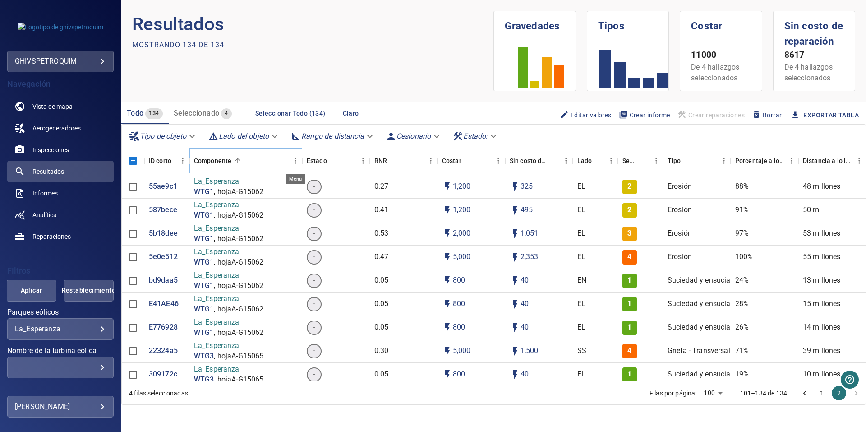
click at [295, 159] on icon "Menú" at bounding box center [295, 160] width 9 height 9
click at [278, 222] on span "Administrar columnas" at bounding box center [254, 219] width 81 height 11
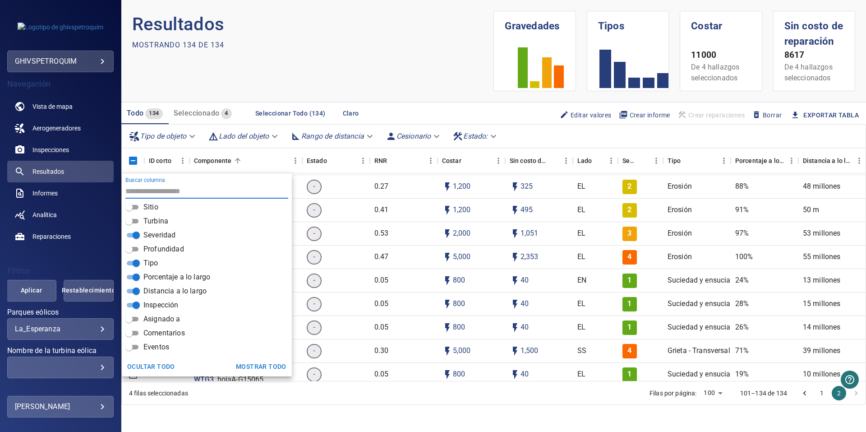
scroll to position [217, 0]
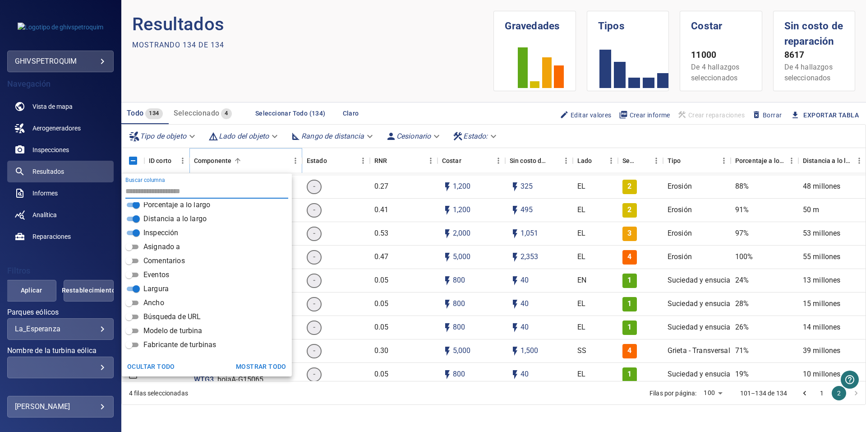
click at [294, 160] on icon "Menú" at bounding box center [295, 160] width 9 height 9
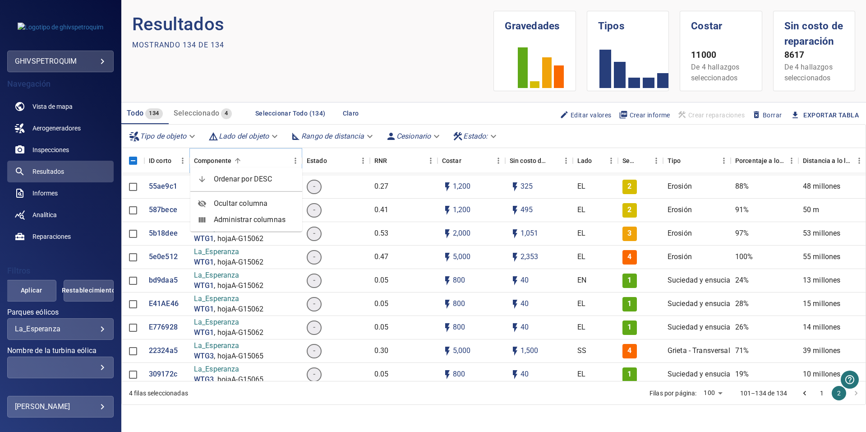
click at [294, 160] on icon "Menú" at bounding box center [295, 160] width 9 height 9
click at [441, 134] on body "**********" at bounding box center [433, 216] width 866 height 432
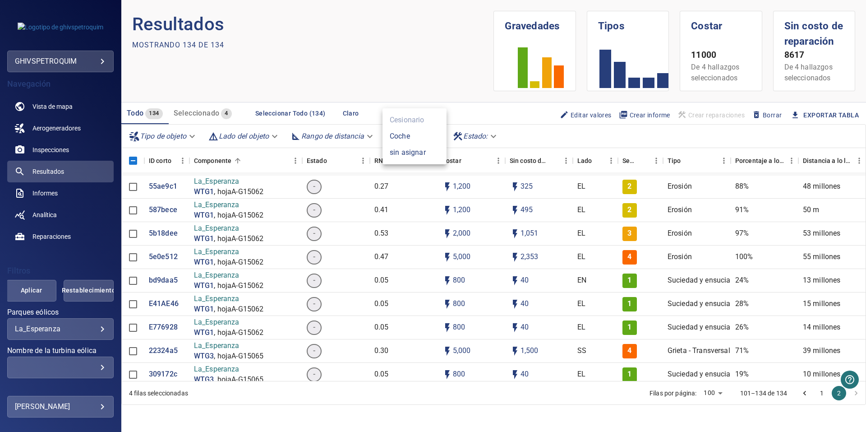
click at [512, 130] on div at bounding box center [433, 216] width 866 height 432
click at [495, 137] on body "**********" at bounding box center [433, 216] width 866 height 432
click at [545, 139] on div at bounding box center [433, 216] width 866 height 432
click at [190, 137] on body "**********" at bounding box center [433, 216] width 866 height 432
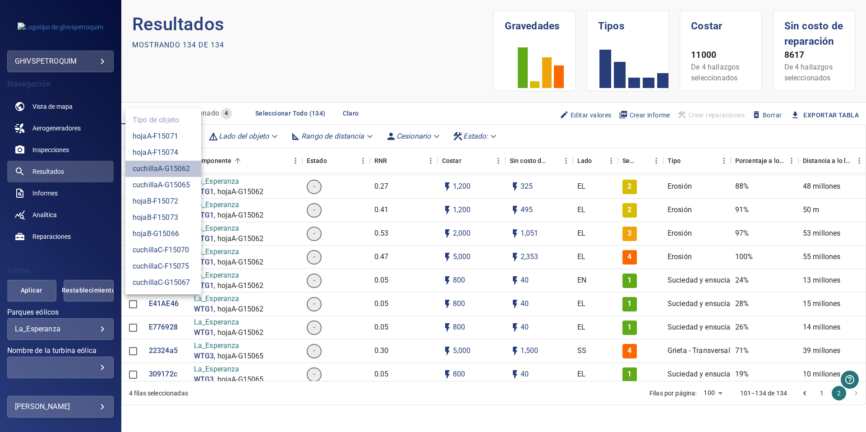
click at [183, 171] on font "cuchillaA-G15062" at bounding box center [161, 168] width 57 height 11
type input "**********"
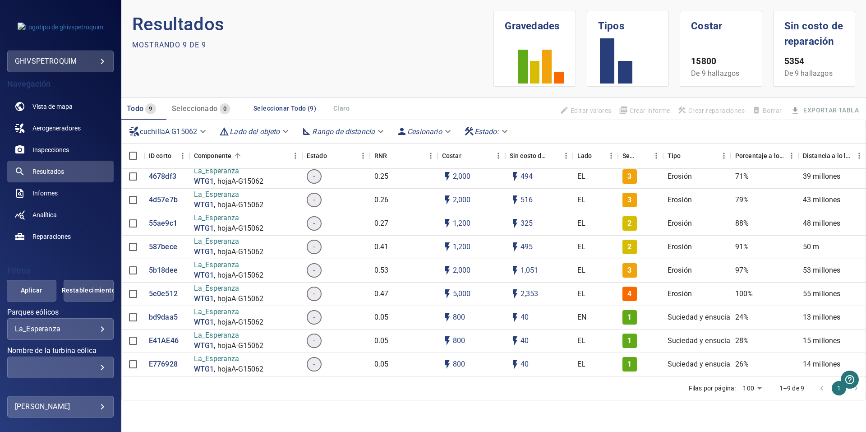
scroll to position [0, 0]
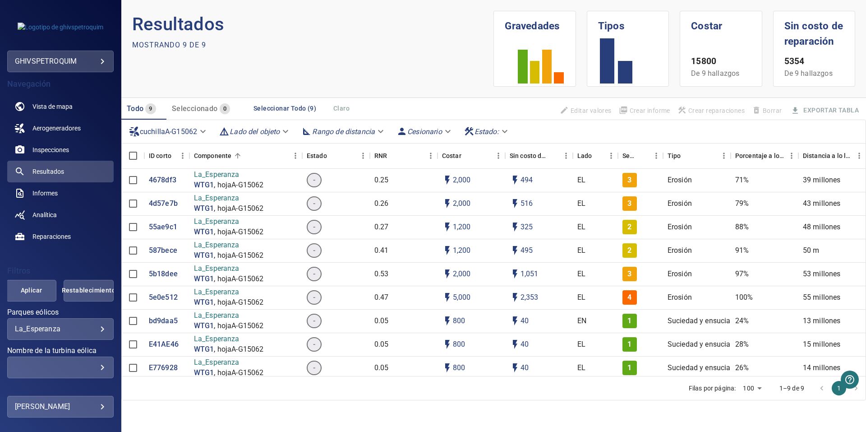
click at [204, 127] on body "**********" at bounding box center [433, 216] width 866 height 432
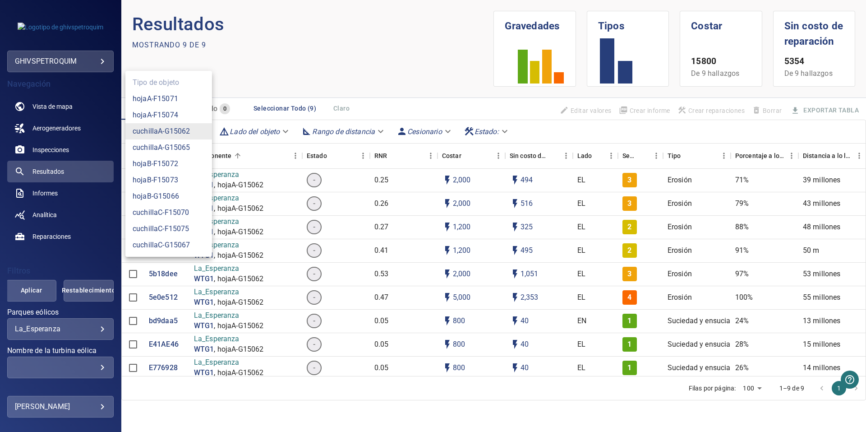
click at [244, 82] on div at bounding box center [433, 216] width 866 height 432
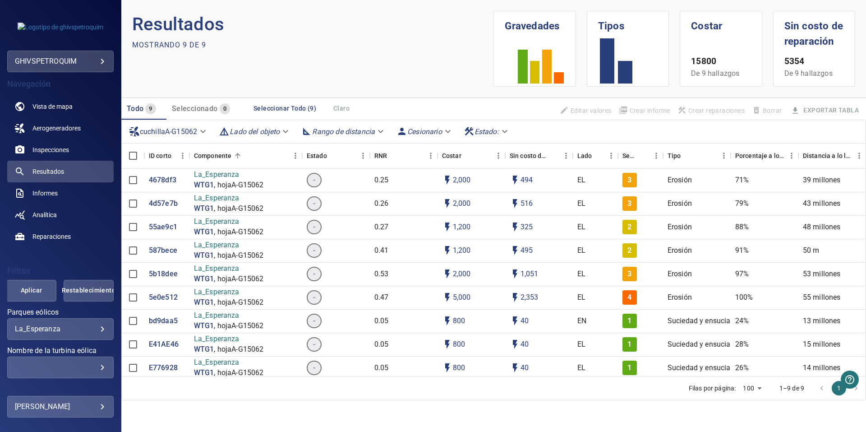
click at [190, 132] on body "**********" at bounding box center [433, 216] width 866 height 432
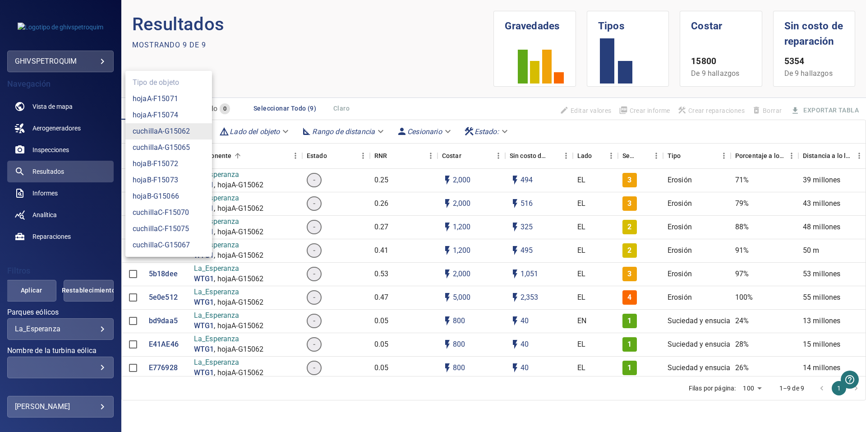
click at [168, 88] on ul "Tipo de objeto hojaA-F15071 hojaA-F15074 cuchillaA-G15062 cuchillaA-G15065 hoja…" at bounding box center [168, 164] width 87 height 186
click at [168, 83] on ul "Tipo de objeto hojaA-F15071 hojaA-F15074 cuchillaA-G15062 cuchillaA-G15065 hoja…" at bounding box center [168, 164] width 87 height 186
click at [167, 103] on font "hojaA-F15071" at bounding box center [156, 98] width 46 height 11
type input "**********"
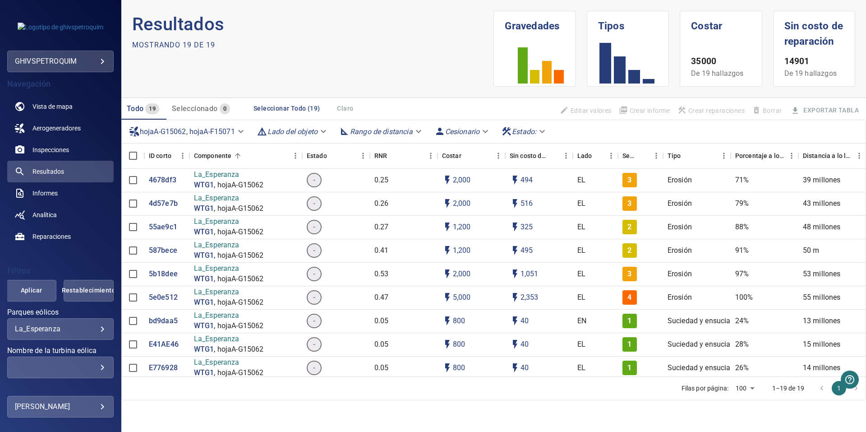
click at [240, 132] on body "**********" at bounding box center [433, 216] width 866 height 432
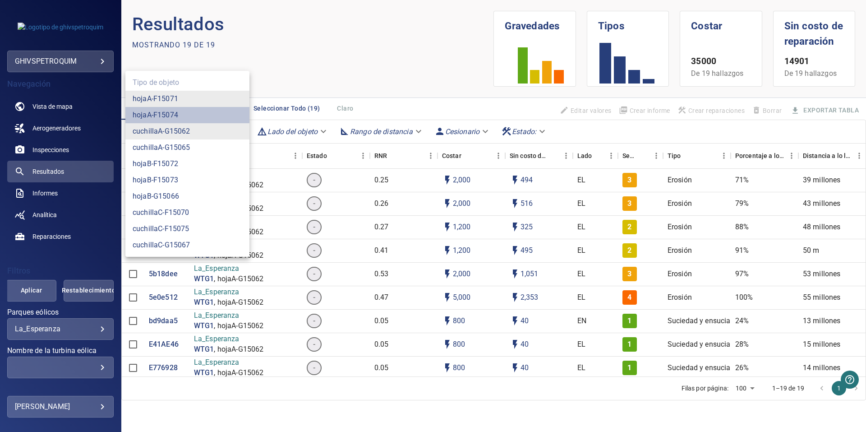
click at [172, 119] on font "hojaA-F15074" at bounding box center [156, 115] width 46 height 11
type input "**********"
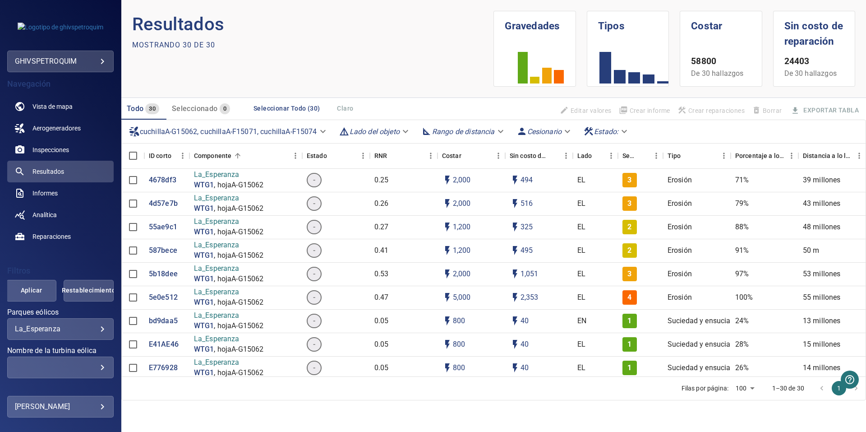
click at [328, 131] on body "**********" at bounding box center [433, 216] width 866 height 432
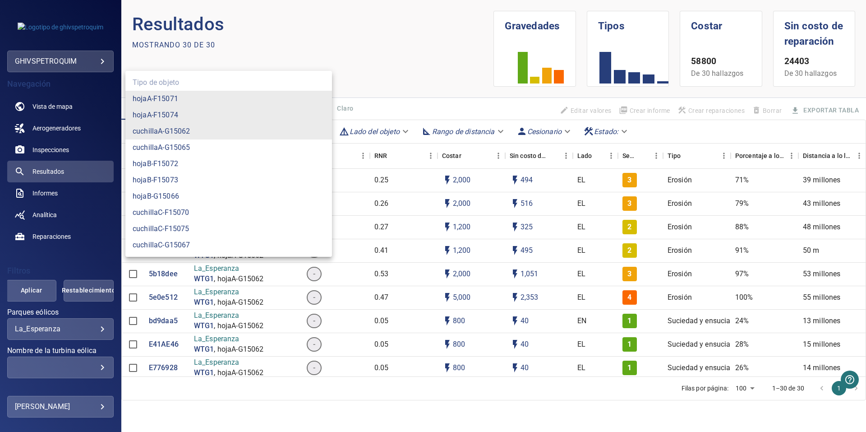
click at [173, 146] on font "cuchillaA-G15065" at bounding box center [161, 147] width 57 height 11
type input "**********"
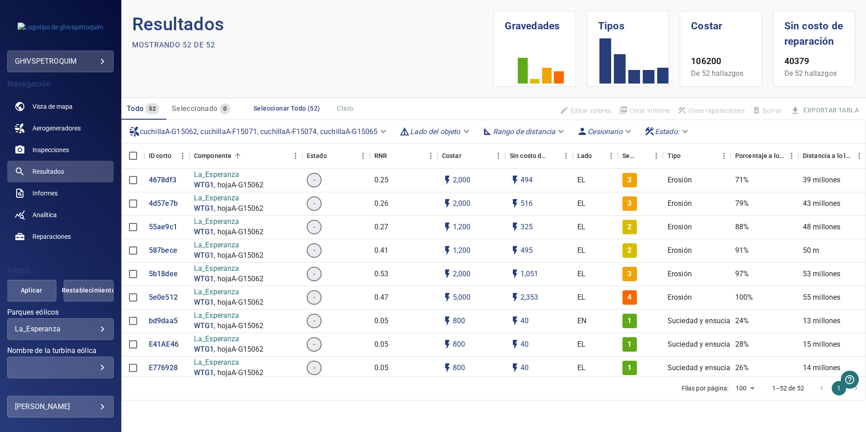
click at [263, 135] on body "**********" at bounding box center [433, 216] width 866 height 432
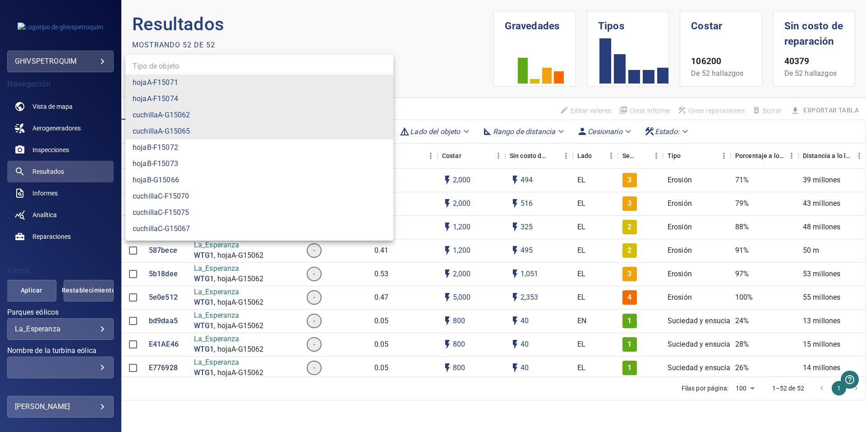
click at [148, 64] on ul "Tipo de objeto hojaA-F15071 hojaA-F15074 cuchillaA-G15062 cuchillaA-G15065 hoja…" at bounding box center [259, 148] width 268 height 186
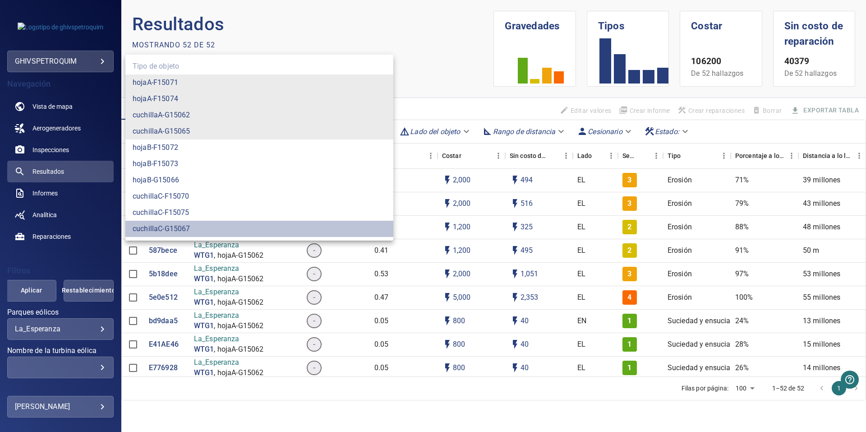
click at [152, 227] on font "cuchillaC-G15067" at bounding box center [161, 228] width 57 height 11
type input "**********"
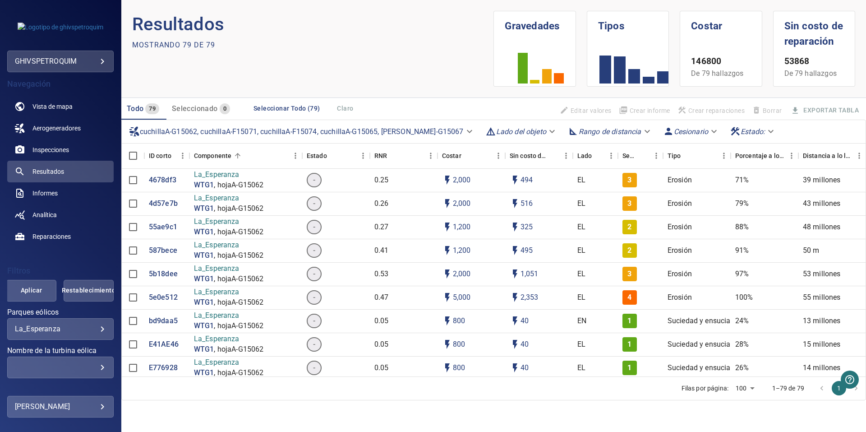
click at [264, 134] on body "**********" at bounding box center [433, 216] width 866 height 432
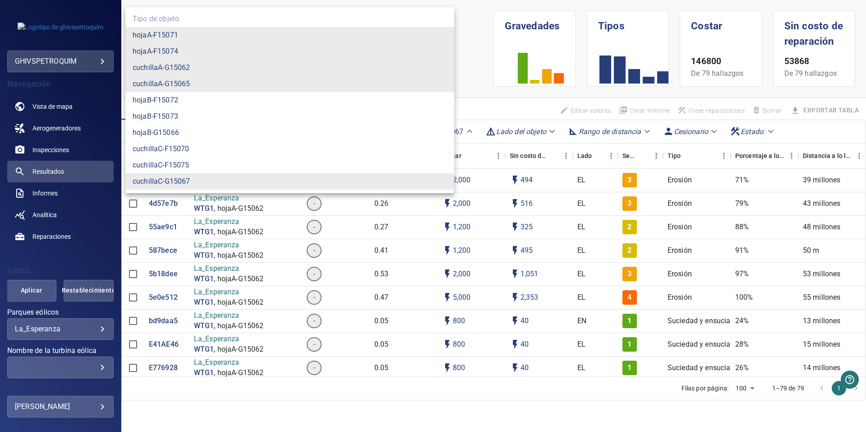
click at [176, 103] on font "hojaB-F15072" at bounding box center [156, 100] width 46 height 11
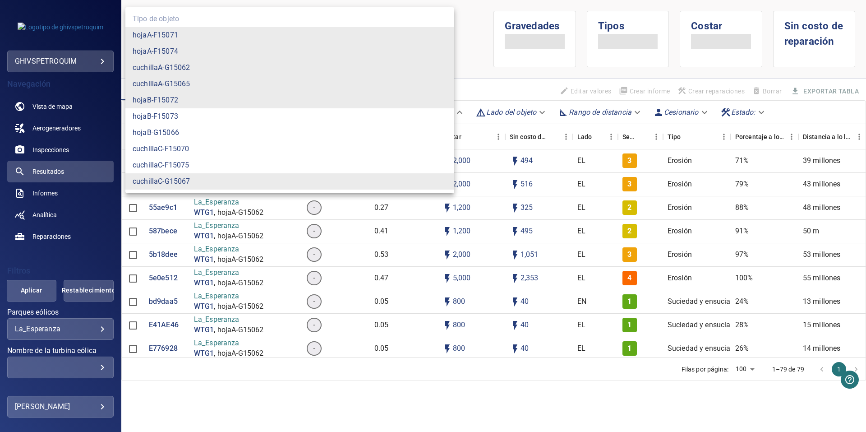
type input "**********"
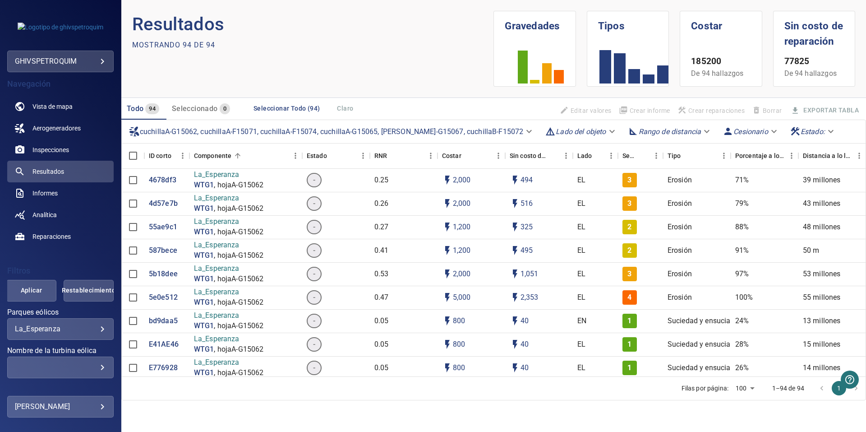
click at [224, 130] on body "**********" at bounding box center [433, 216] width 866 height 432
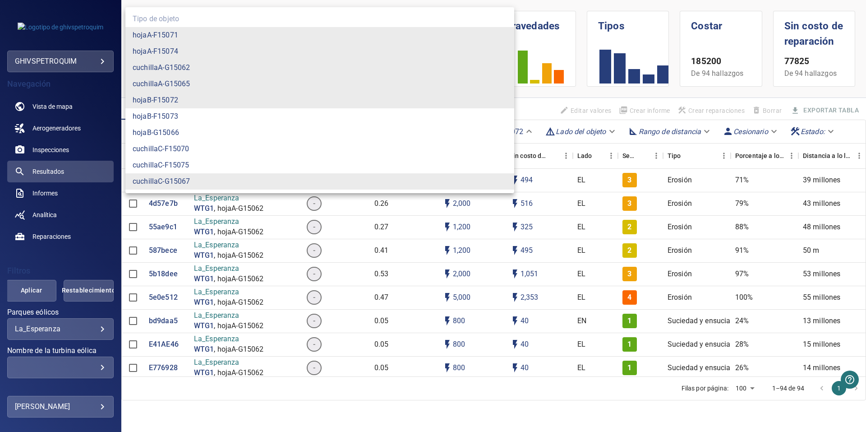
click at [178, 97] on font "hojaB-F15072" at bounding box center [156, 100] width 46 height 11
type input "**********"
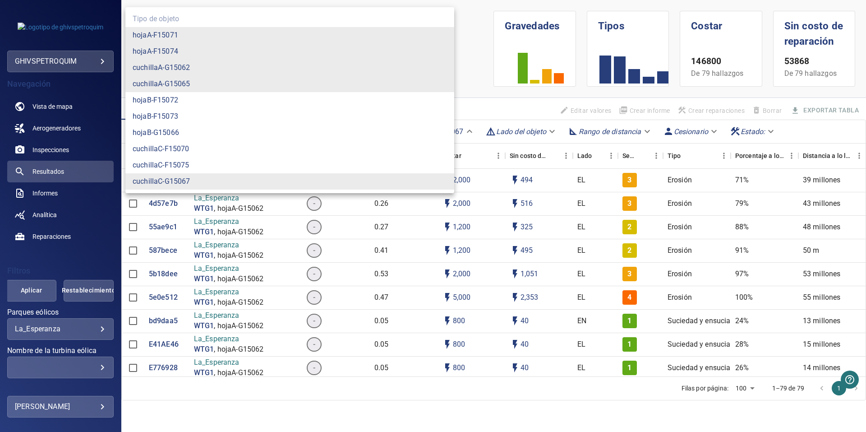
click at [221, 132] on body "**********" at bounding box center [433, 216] width 866 height 432
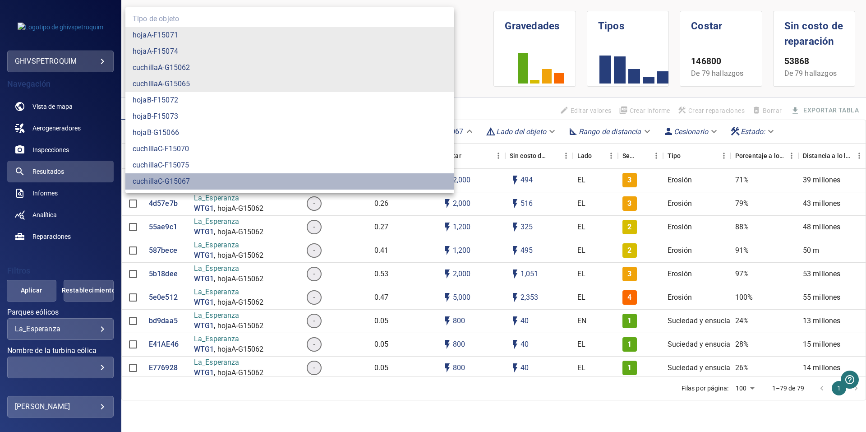
click at [189, 181] on font "cuchillaC-G15067" at bounding box center [161, 181] width 57 height 11
type input "**********"
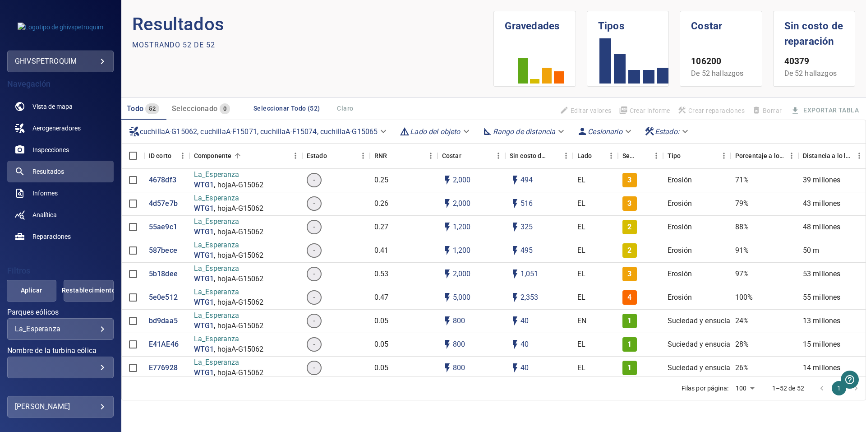
click at [345, 128] on body "**********" at bounding box center [433, 216] width 866 height 432
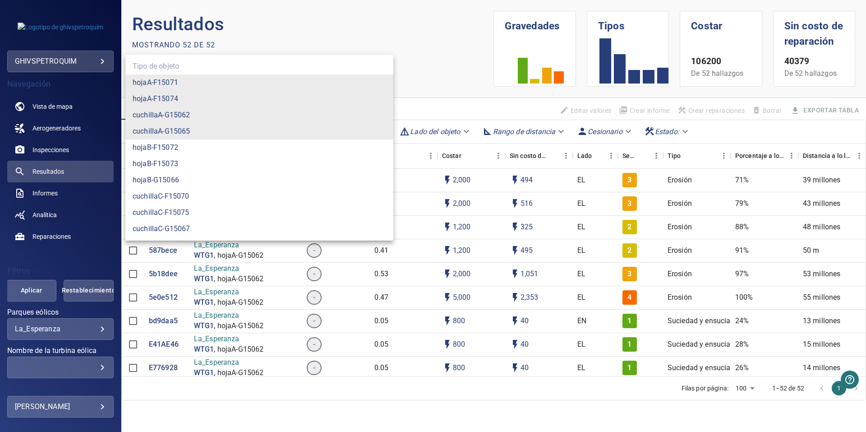
click at [214, 127] on li "cuchillaA-G15065" at bounding box center [259, 131] width 268 height 16
type input "**********"
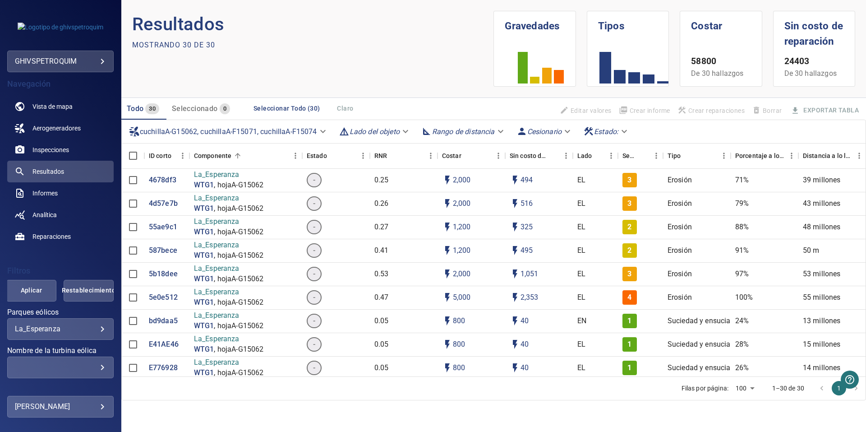
click at [292, 132] on body "**********" at bounding box center [433, 216] width 866 height 432
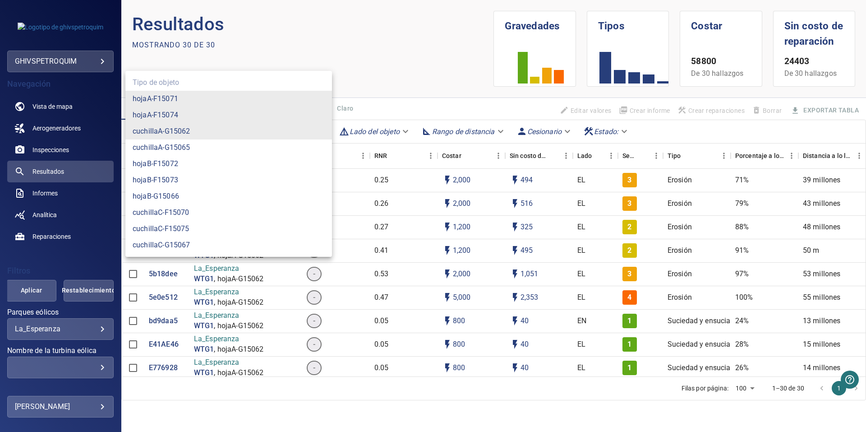
click at [213, 130] on li "cuchillaA-G15062" at bounding box center [228, 131] width 207 height 16
type input "**********"
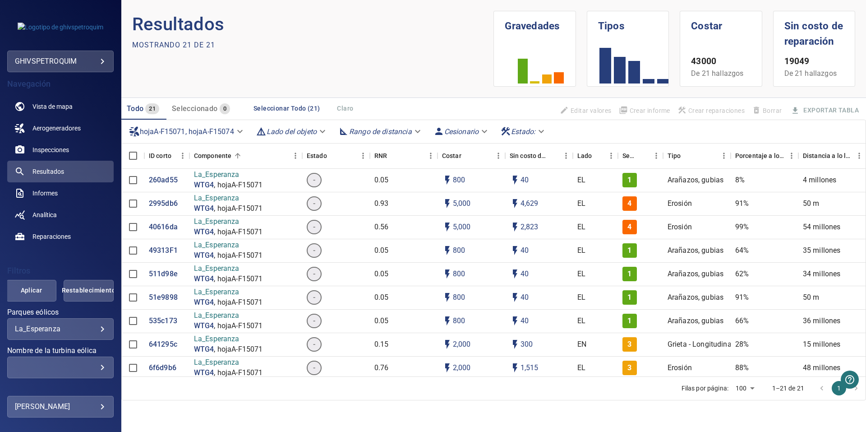
click at [220, 133] on body "**********" at bounding box center [433, 216] width 866 height 432
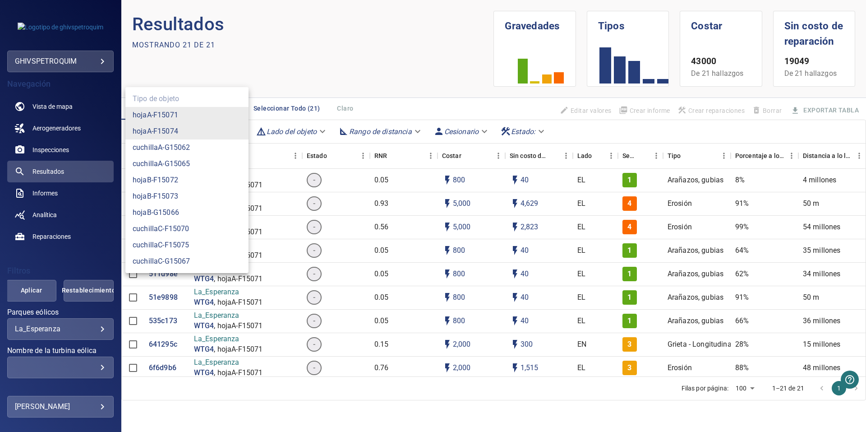
click at [217, 129] on li "hojaA-F15074" at bounding box center [186, 131] width 123 height 16
type input "**********"
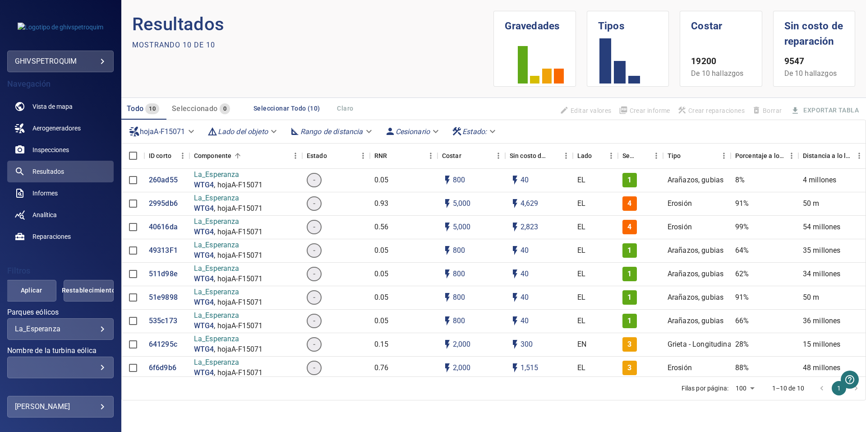
click at [167, 135] on body "**********" at bounding box center [433, 216] width 866 height 432
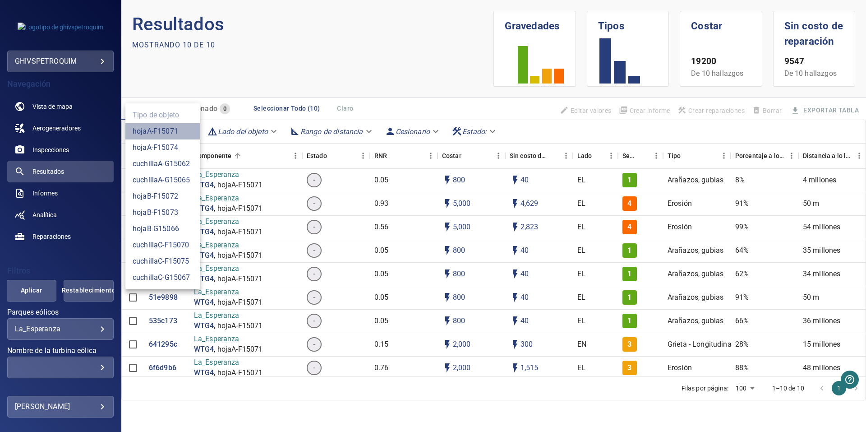
click at [177, 133] on font "hojaA-F15071" at bounding box center [156, 131] width 46 height 11
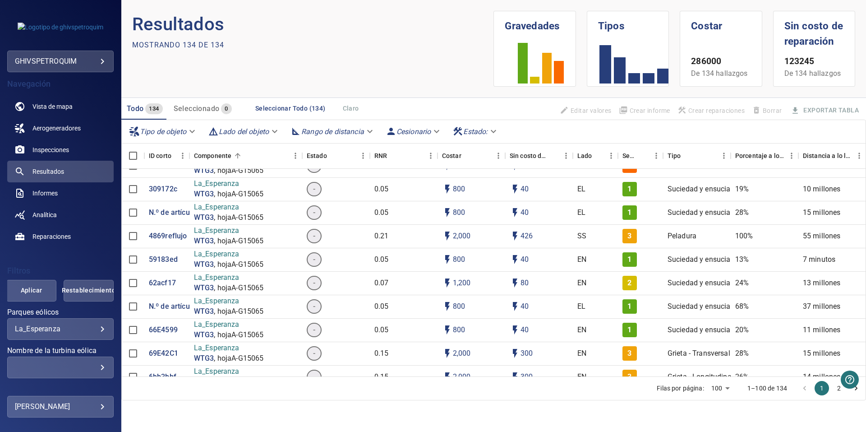
scroll to position [180, 0]
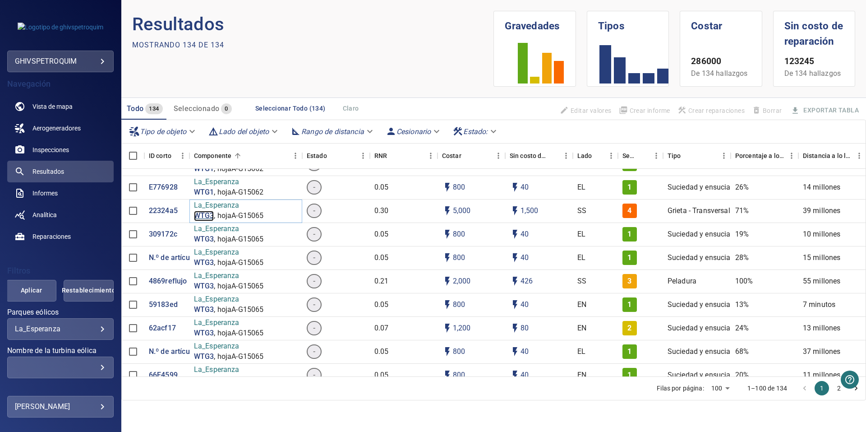
click at [208, 214] on p "WTG3" at bounding box center [204, 216] width 20 height 10
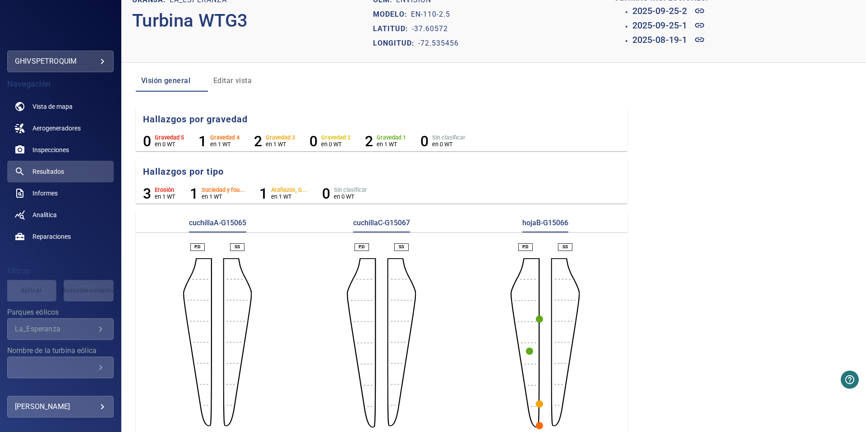
scroll to position [28, 0]
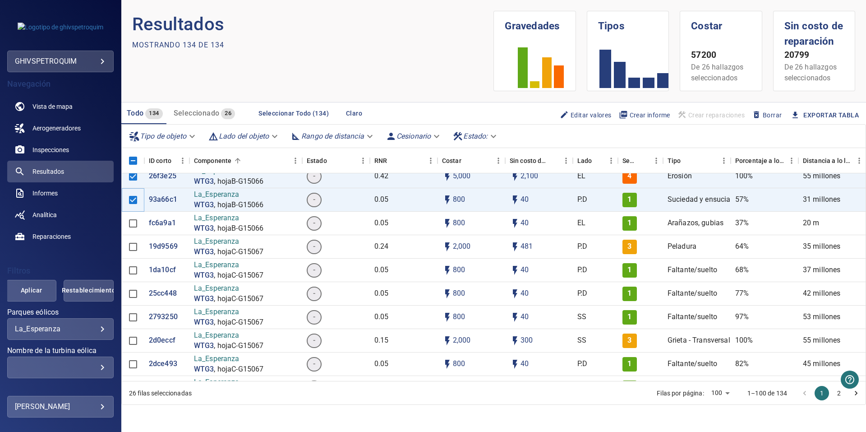
scroll to position [767, 0]
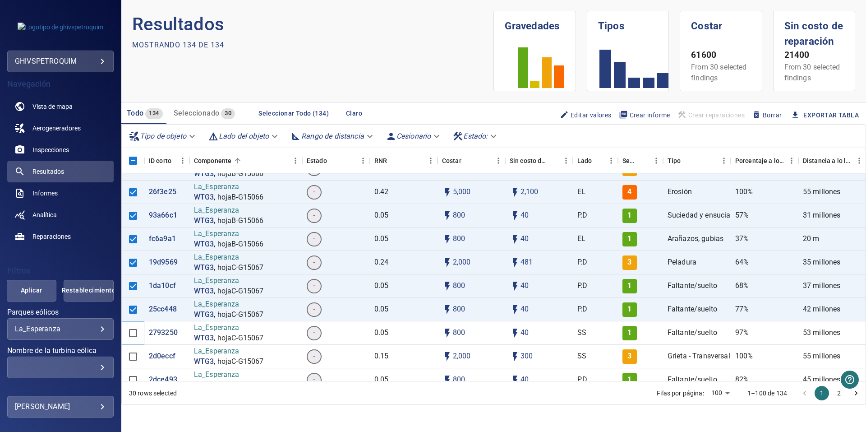
click at [135, 324] on span at bounding box center [133, 332] width 19 height 19
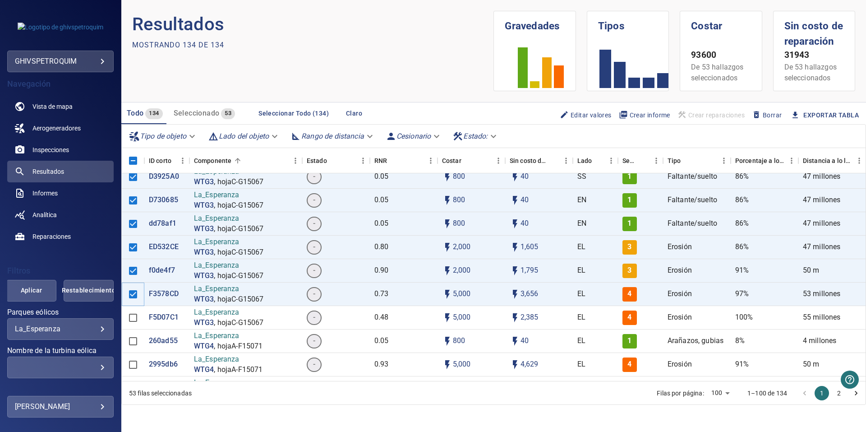
scroll to position [1354, 0]
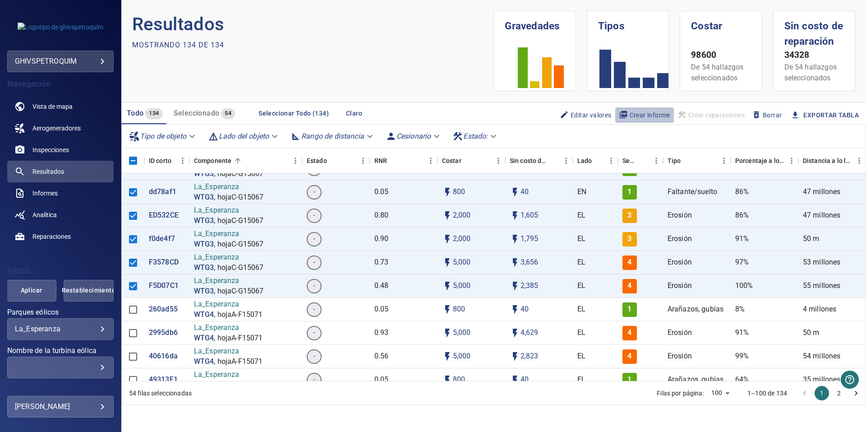
click at [645, 120] on span "Crear informe" at bounding box center [644, 115] width 51 height 10
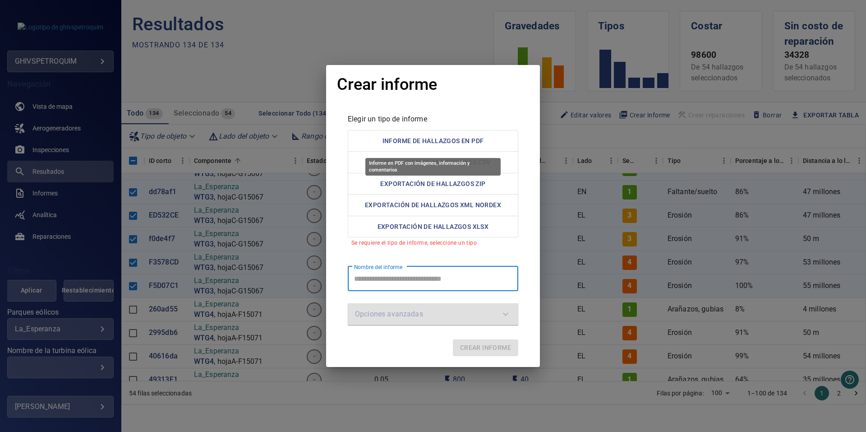
click at [448, 148] on button "Informe de hallazgos en PDF" at bounding box center [433, 141] width 171 height 22
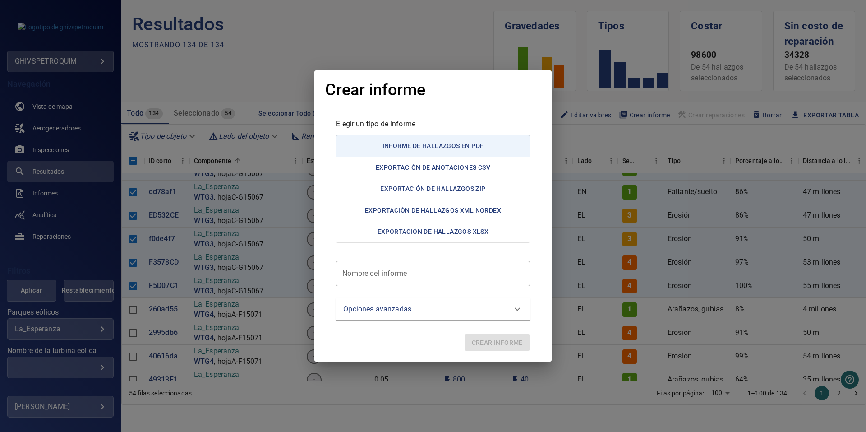
click at [416, 275] on report "Nombre del informe" at bounding box center [433, 273] width 194 height 25
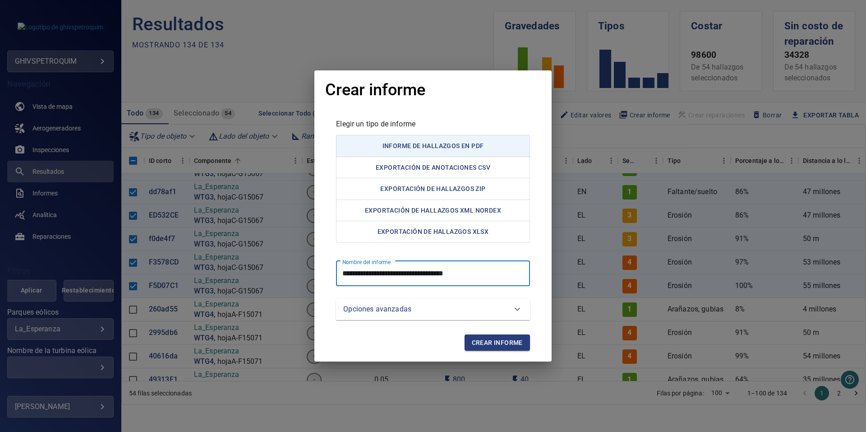
type report "**********"
click at [506, 310] on div "Opciones avanzadas" at bounding box center [424, 309] width 163 height 11
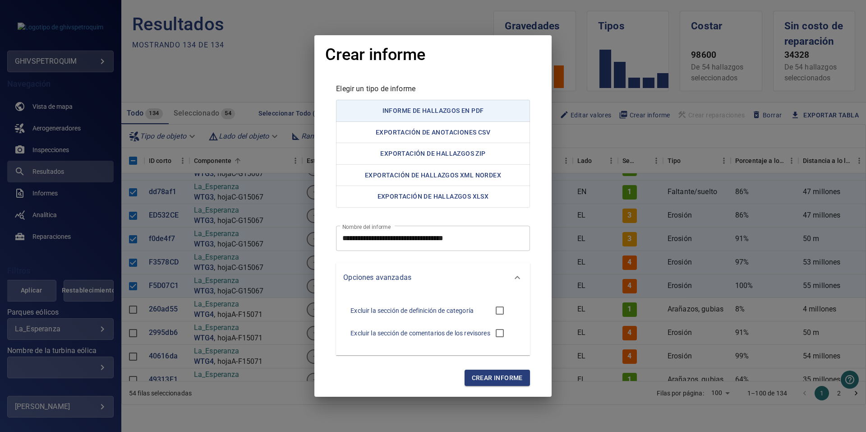
click at [494, 376] on span "Crear informe" at bounding box center [497, 377] width 51 height 11
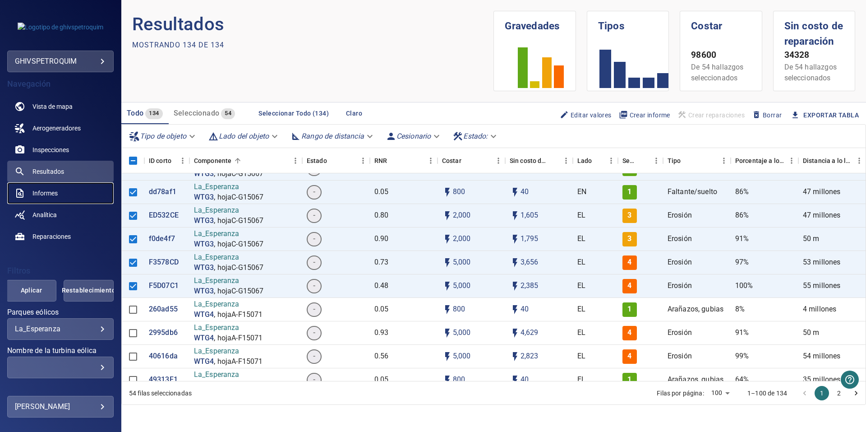
click at [64, 188] on link "Informes" at bounding box center [60, 193] width 106 height 22
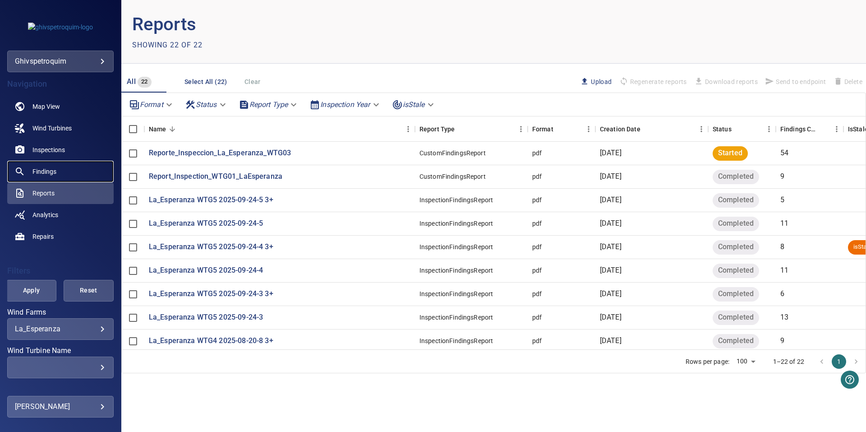
click at [46, 170] on span "Findings" at bounding box center [44, 171] width 24 height 9
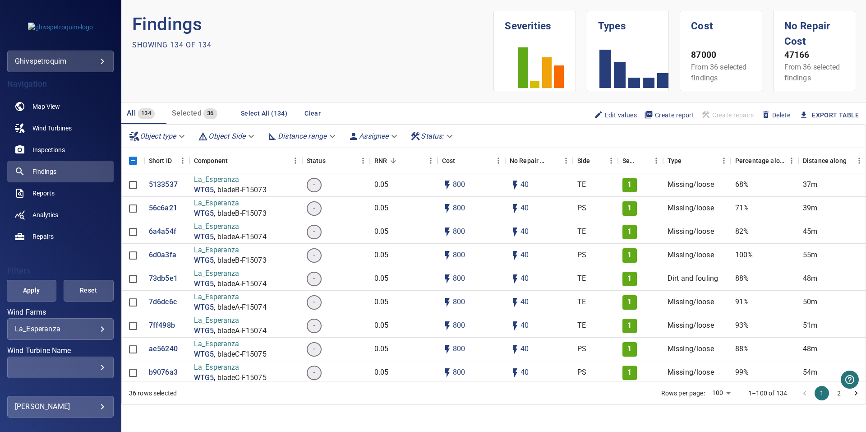
scroll to position [2943, 0]
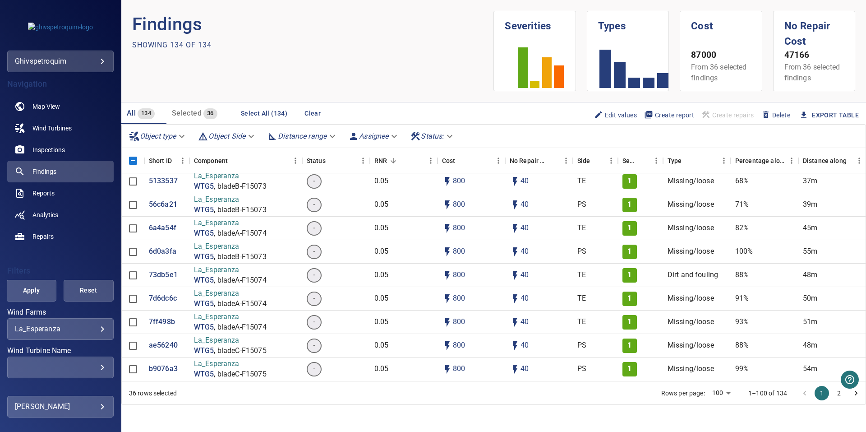
click at [832, 392] on button "2" at bounding box center [839, 393] width 14 height 14
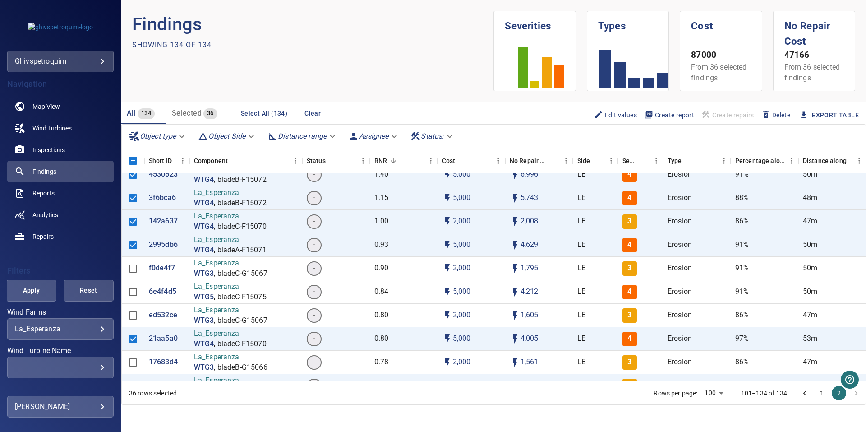
scroll to position [0, 0]
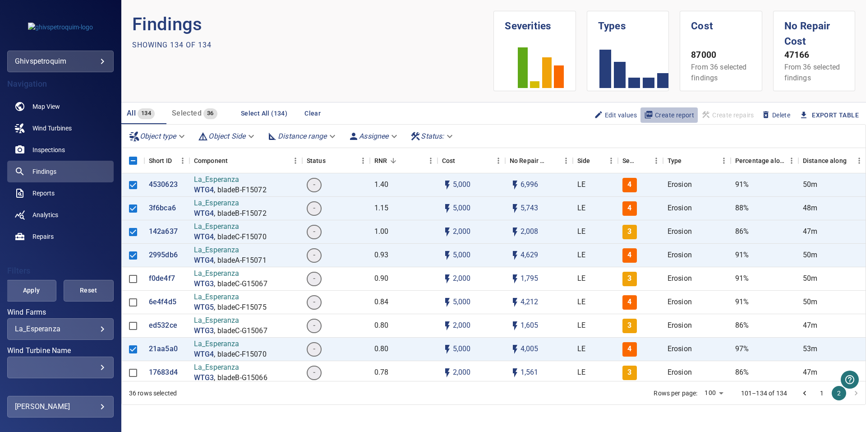
click at [661, 114] on span "Create report" at bounding box center [669, 115] width 50 height 10
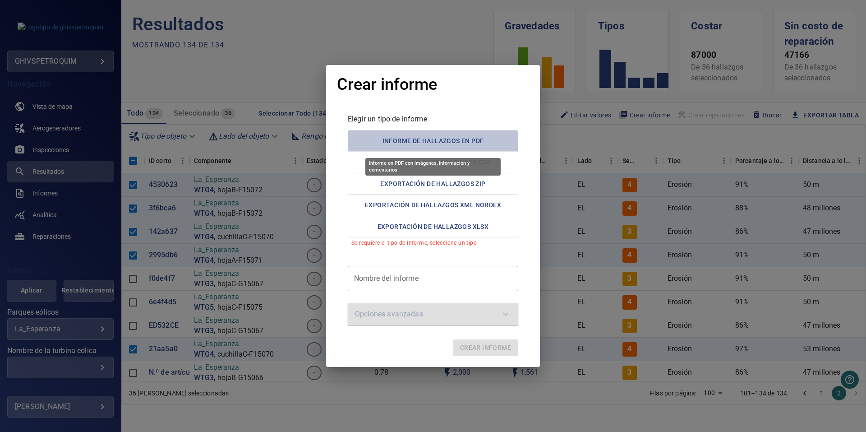
click at [456, 140] on font "Informe de hallazgos en PDF" at bounding box center [434, 140] width 102 height 11
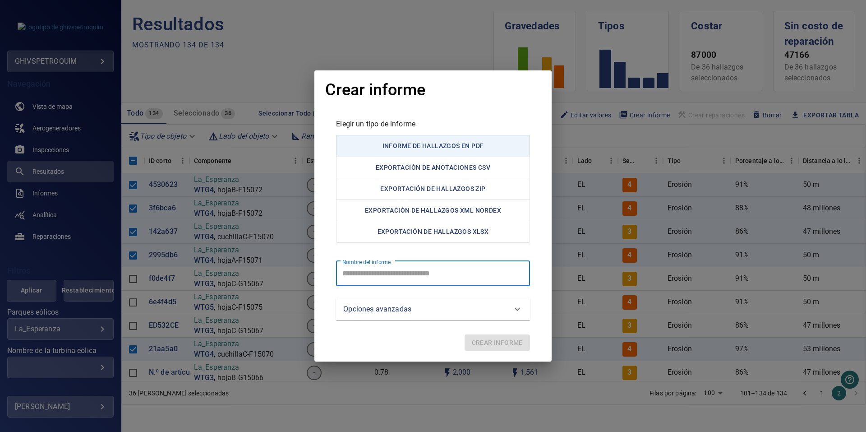
click at [414, 274] on report "Nombre del informe" at bounding box center [433, 273] width 194 height 25
type report "**********"
click at [502, 345] on span "Crear informe" at bounding box center [497, 342] width 51 height 11
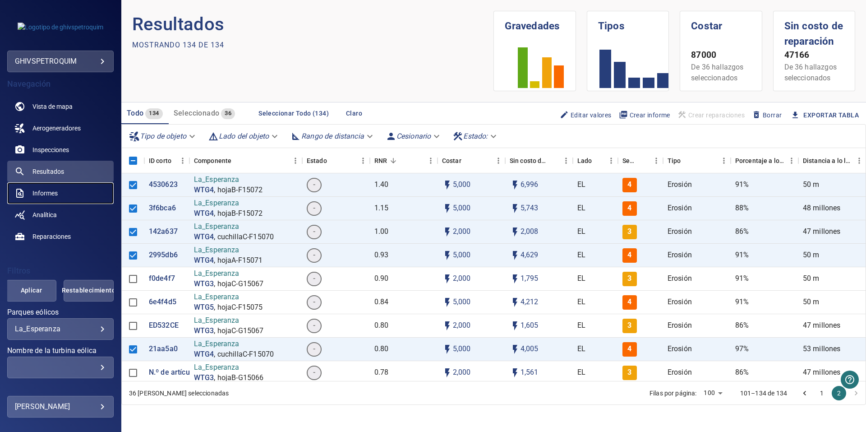
click at [64, 192] on link "Informes" at bounding box center [60, 193] width 106 height 22
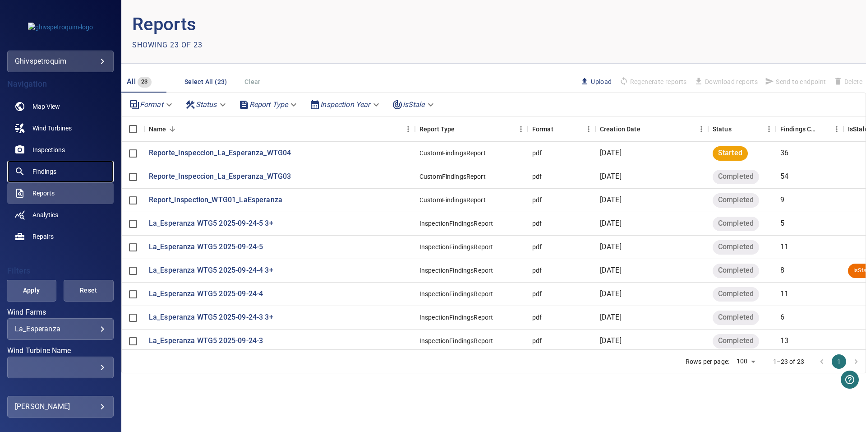
click at [46, 170] on span "Findings" at bounding box center [44, 171] width 24 height 9
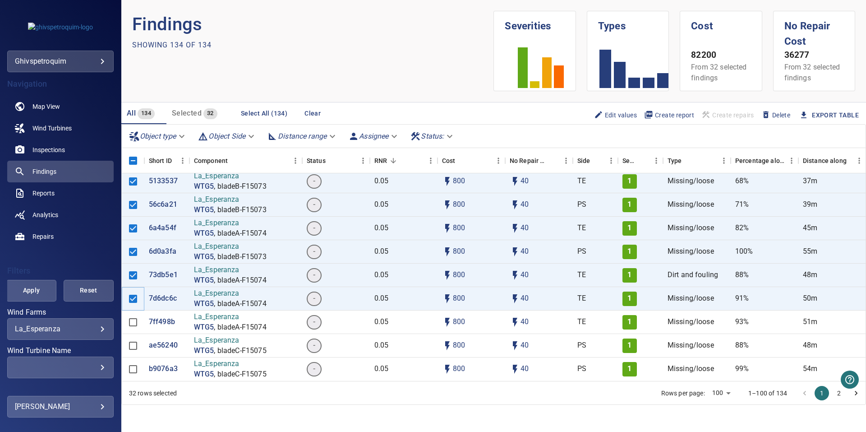
scroll to position [2943, 0]
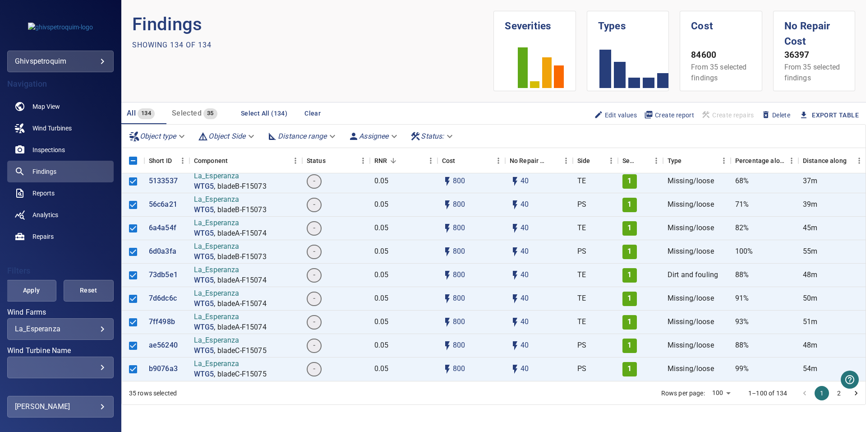
click at [675, 118] on span "Create report" at bounding box center [669, 115] width 50 height 10
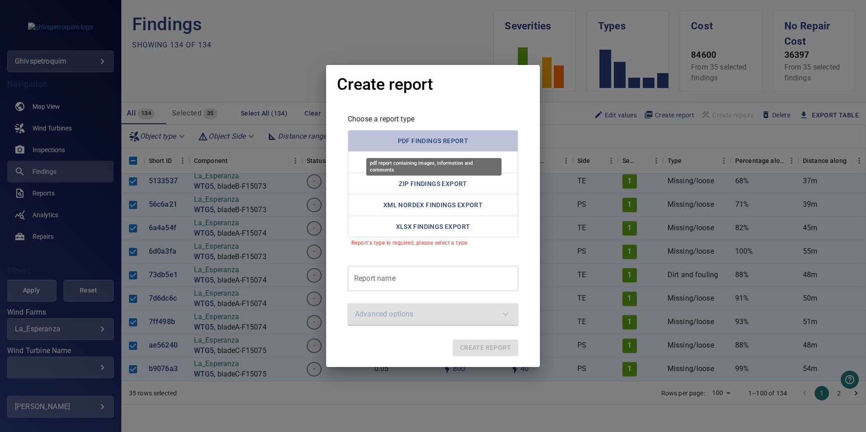
click at [457, 141] on button "PDF Findings Report" at bounding box center [433, 141] width 171 height 22
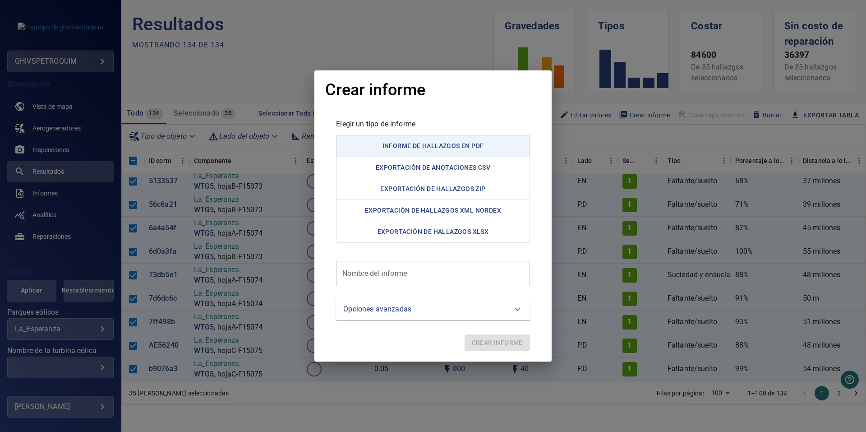
click at [431, 277] on report "Nombre del informe" at bounding box center [433, 273] width 194 height 25
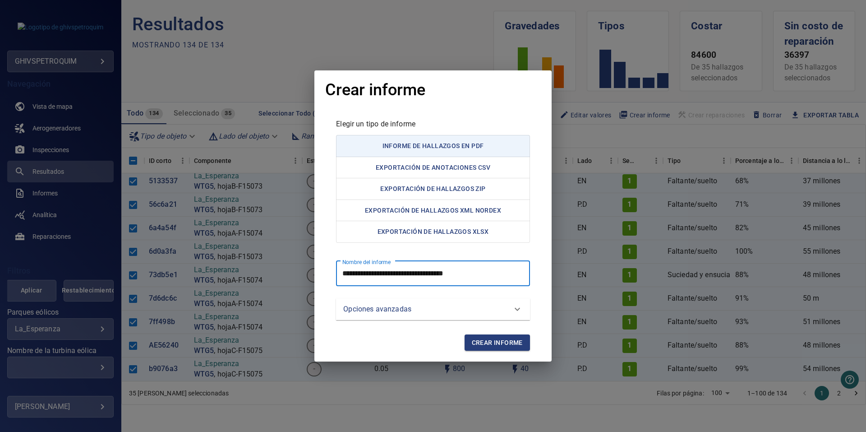
type report "**********"
click at [492, 344] on span "Crear informe" at bounding box center [497, 342] width 51 height 11
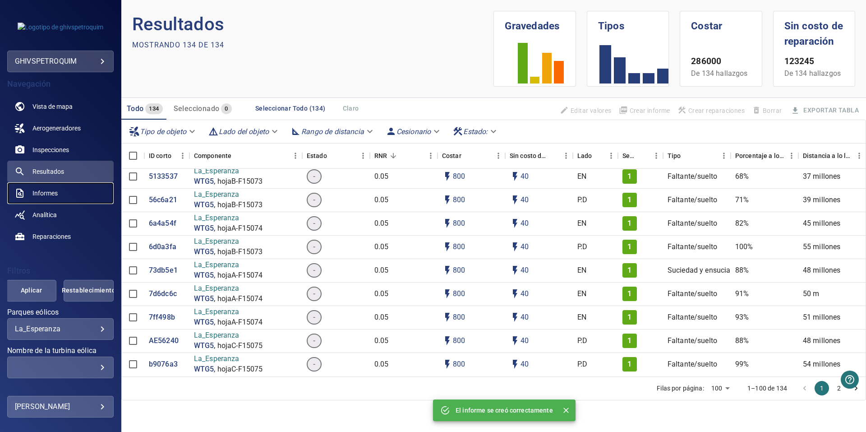
click at [60, 194] on link "Informes" at bounding box center [60, 193] width 106 height 22
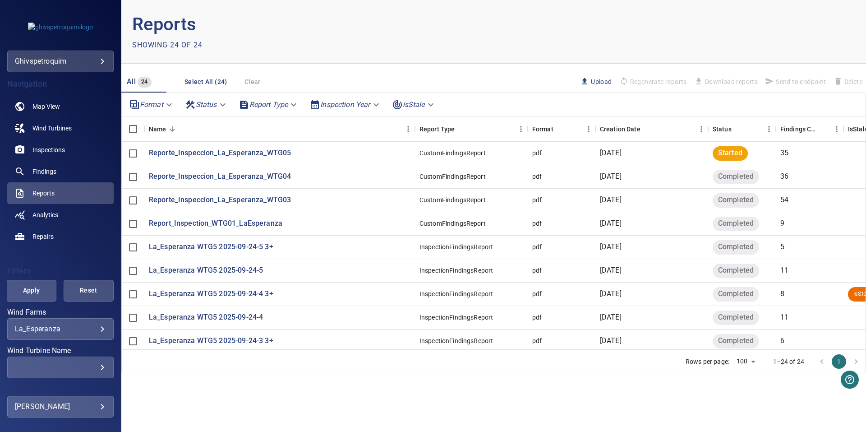
click at [300, 30] on p "Reports" at bounding box center [313, 24] width 362 height 27
click at [860, 135] on div "IsStale" at bounding box center [858, 128] width 20 height 25
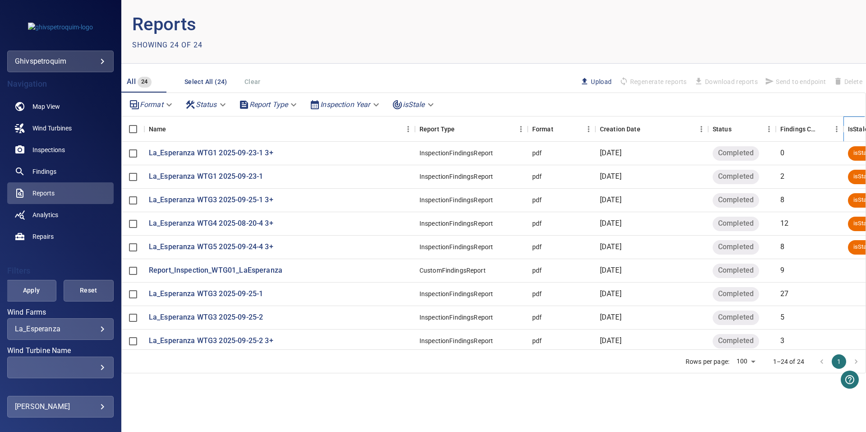
scroll to position [0, 52]
